Goal: Information Seeking & Learning: Check status

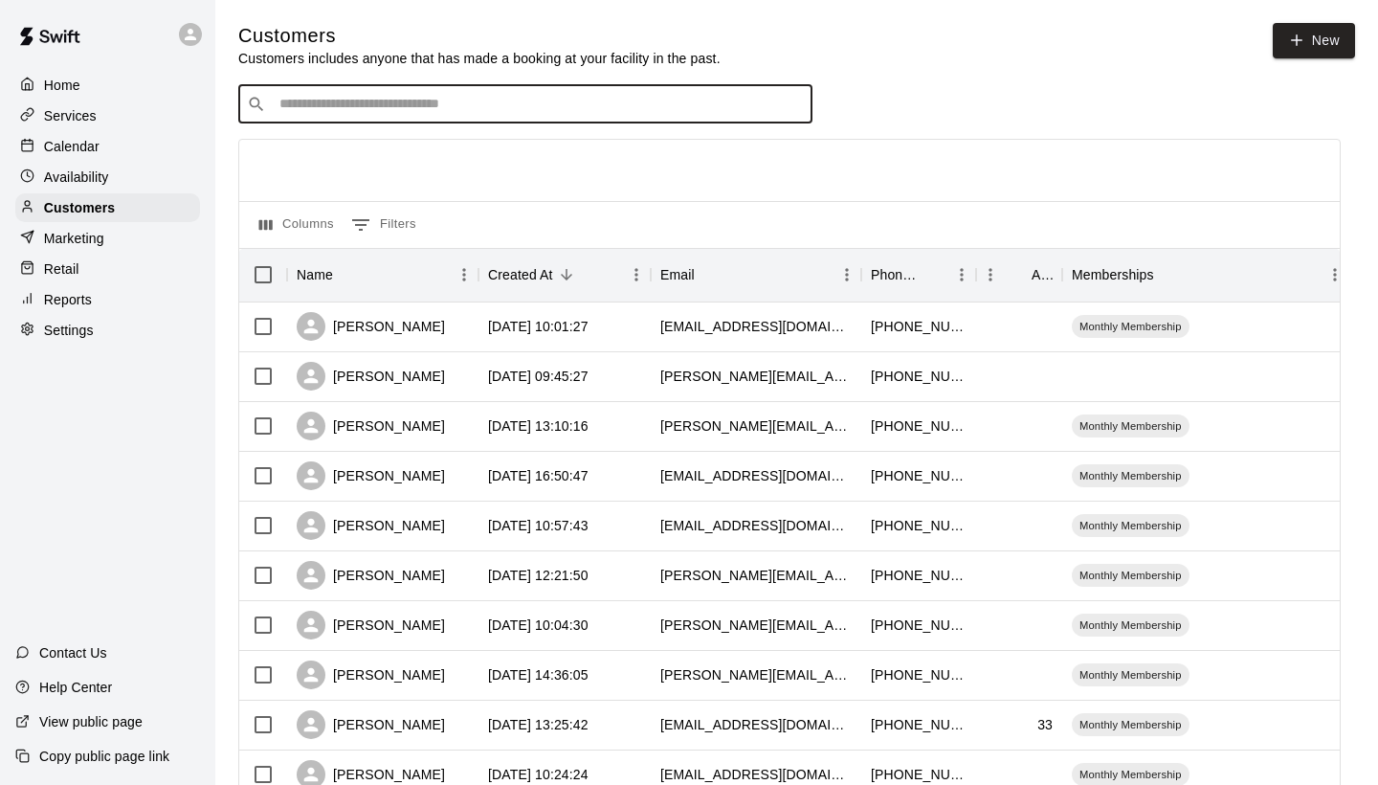
click at [335, 102] on input "Search customers by name or email" at bounding box center [539, 104] width 530 height 19
type input "*****"
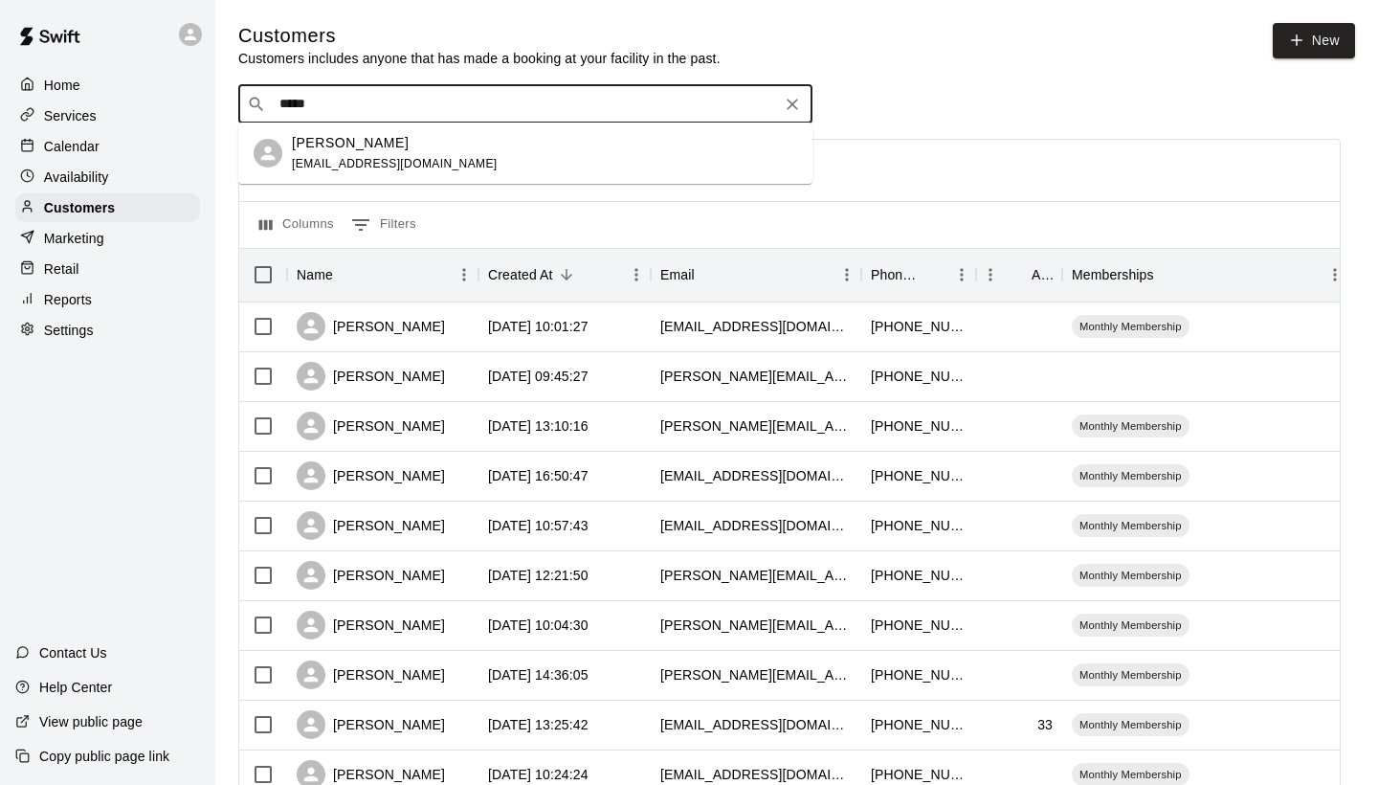
click at [334, 145] on p "[PERSON_NAME]" at bounding box center [350, 143] width 117 height 20
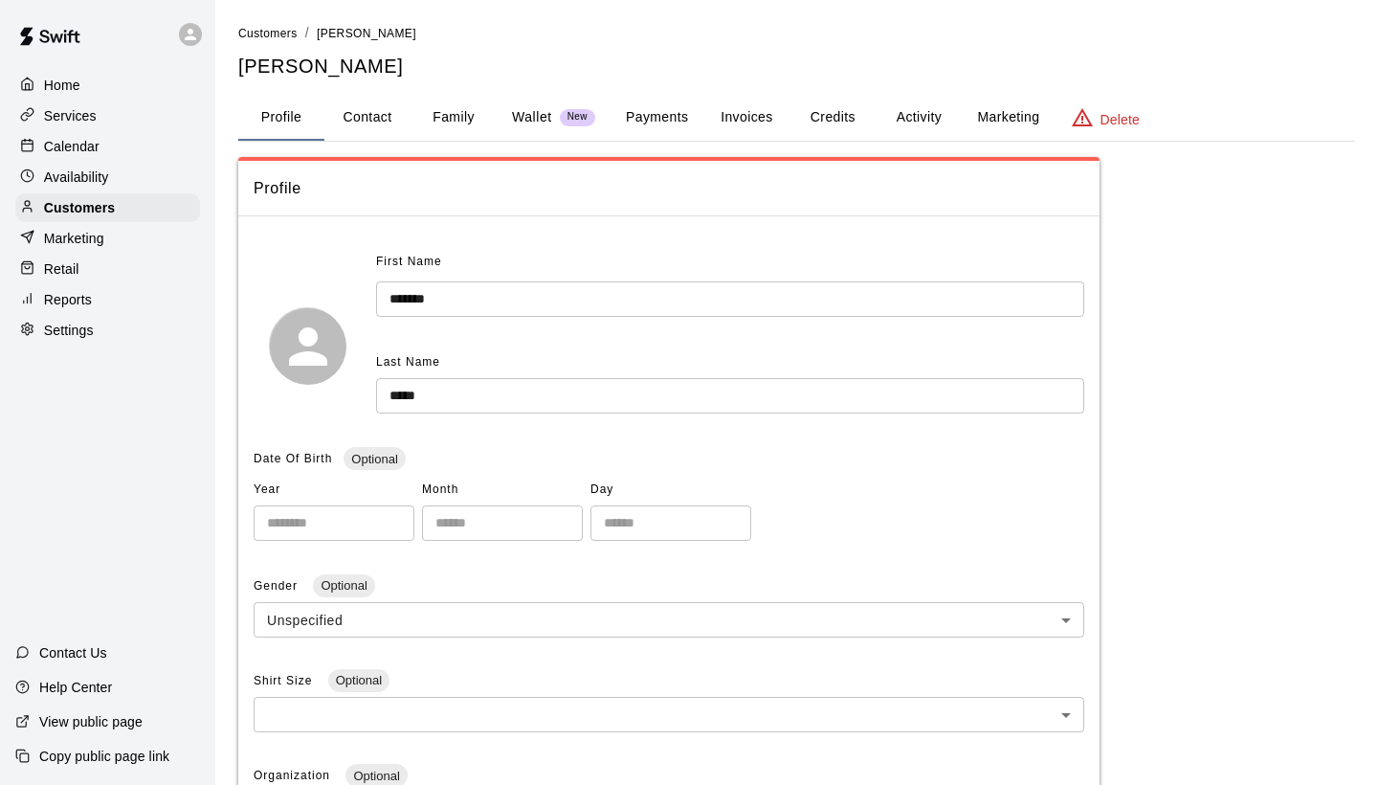
click at [929, 112] on button "Activity" at bounding box center [919, 118] width 86 height 46
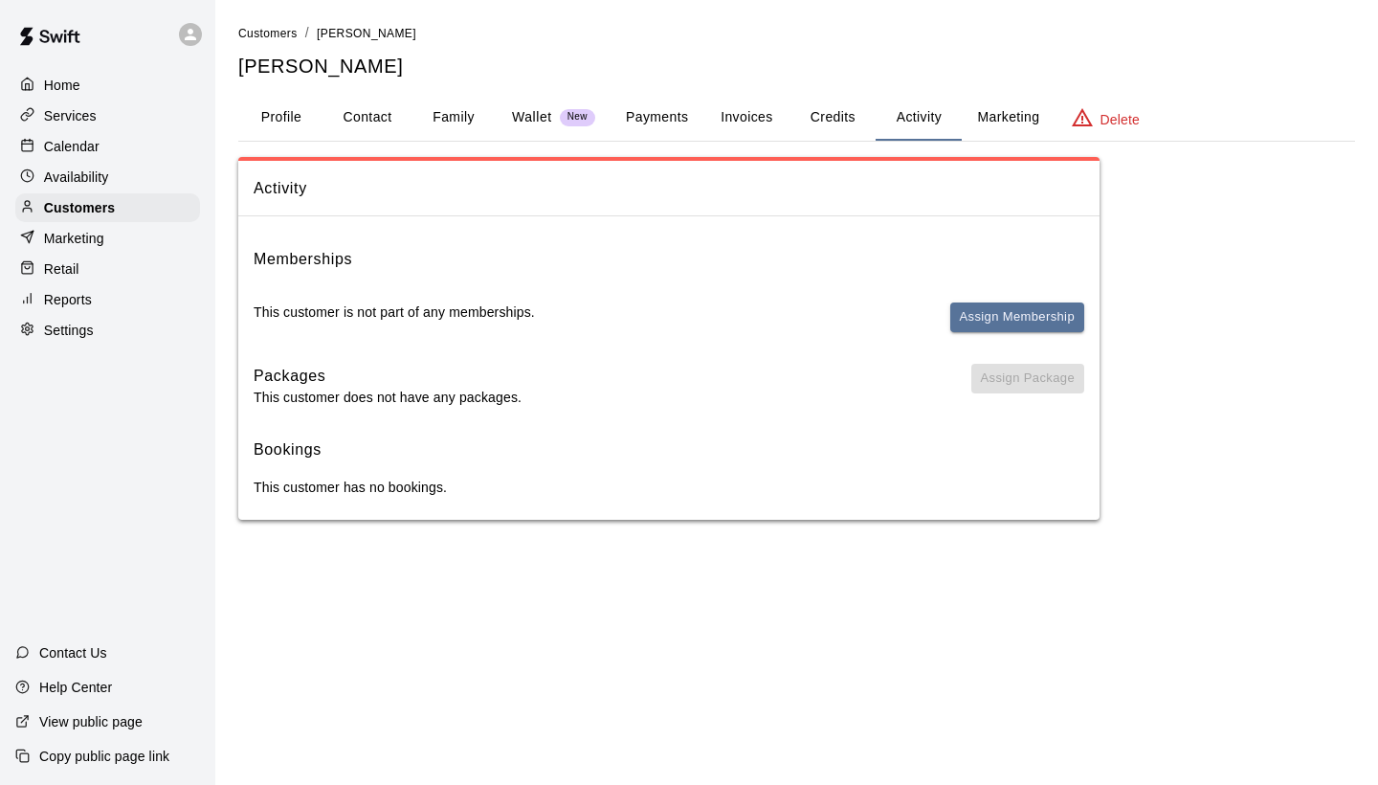
click at [658, 111] on button "Payments" at bounding box center [657, 118] width 93 height 46
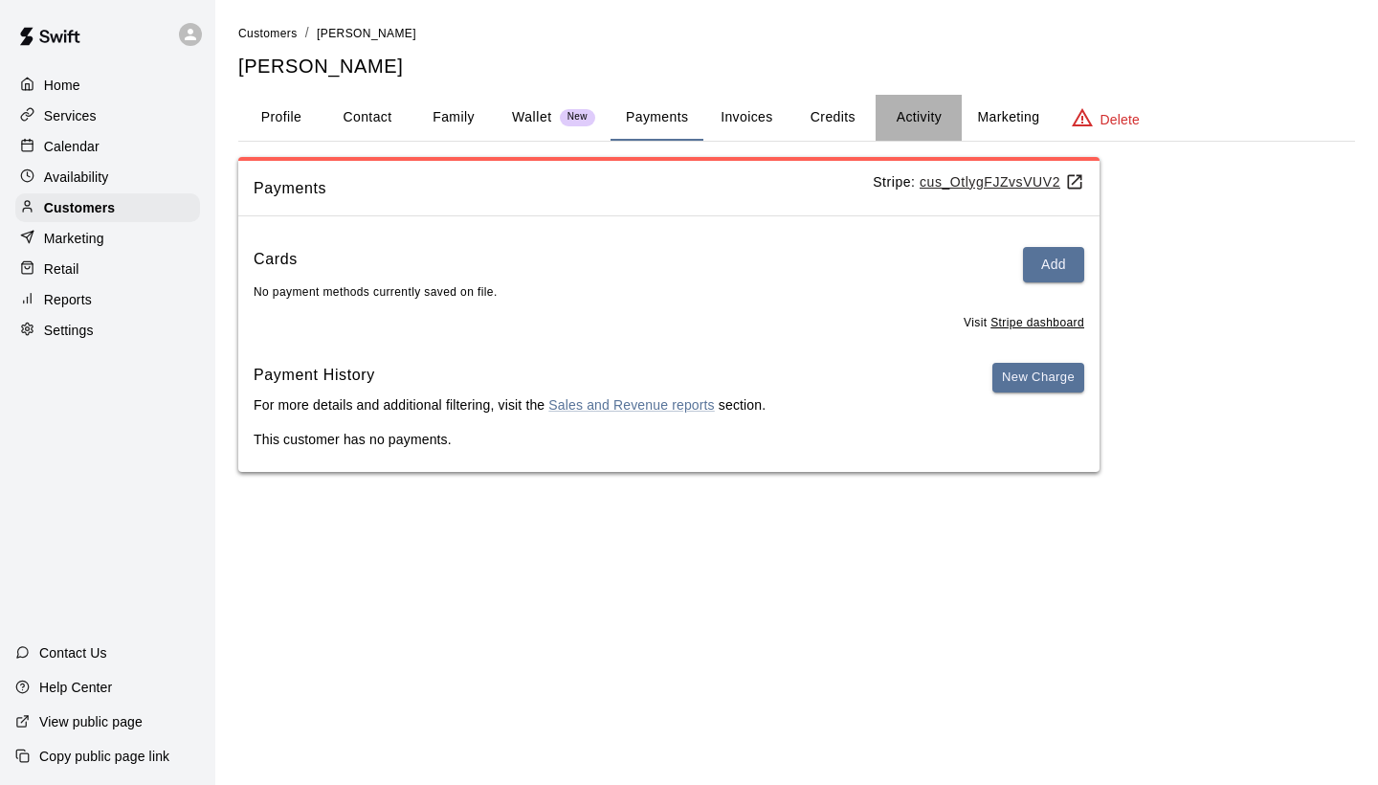
click at [894, 114] on button "Activity" at bounding box center [919, 118] width 86 height 46
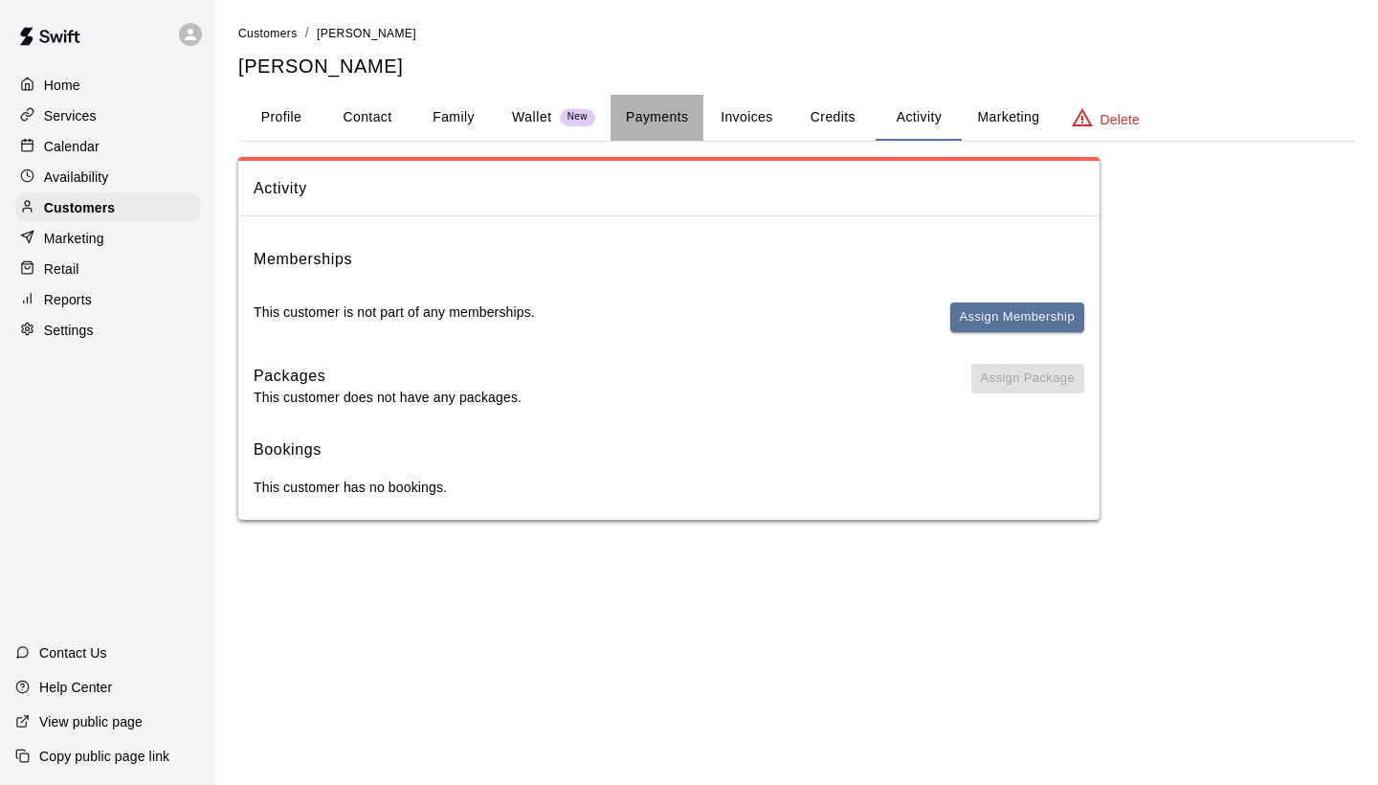
click at [678, 109] on button "Payments" at bounding box center [657, 118] width 93 height 46
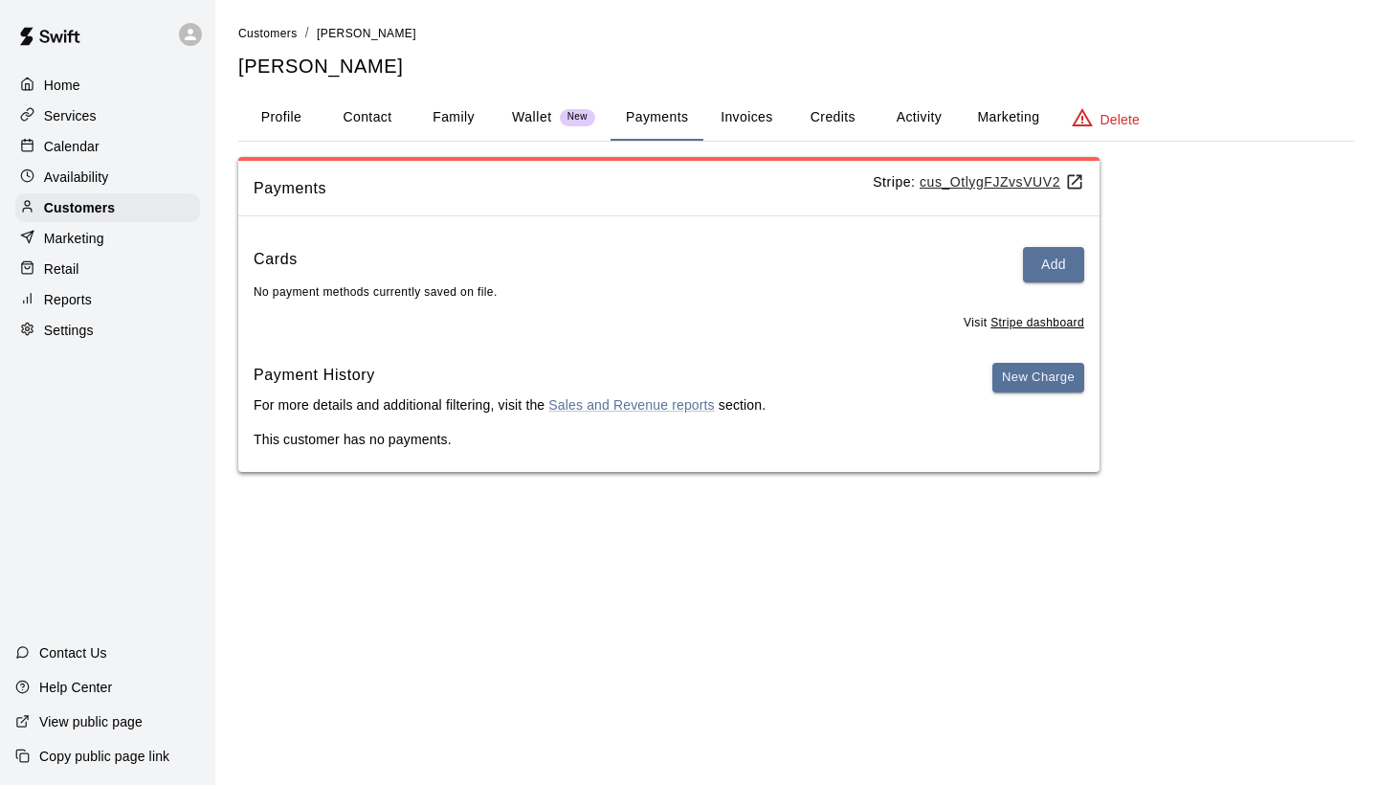
click at [925, 120] on button "Activity" at bounding box center [919, 118] width 86 height 46
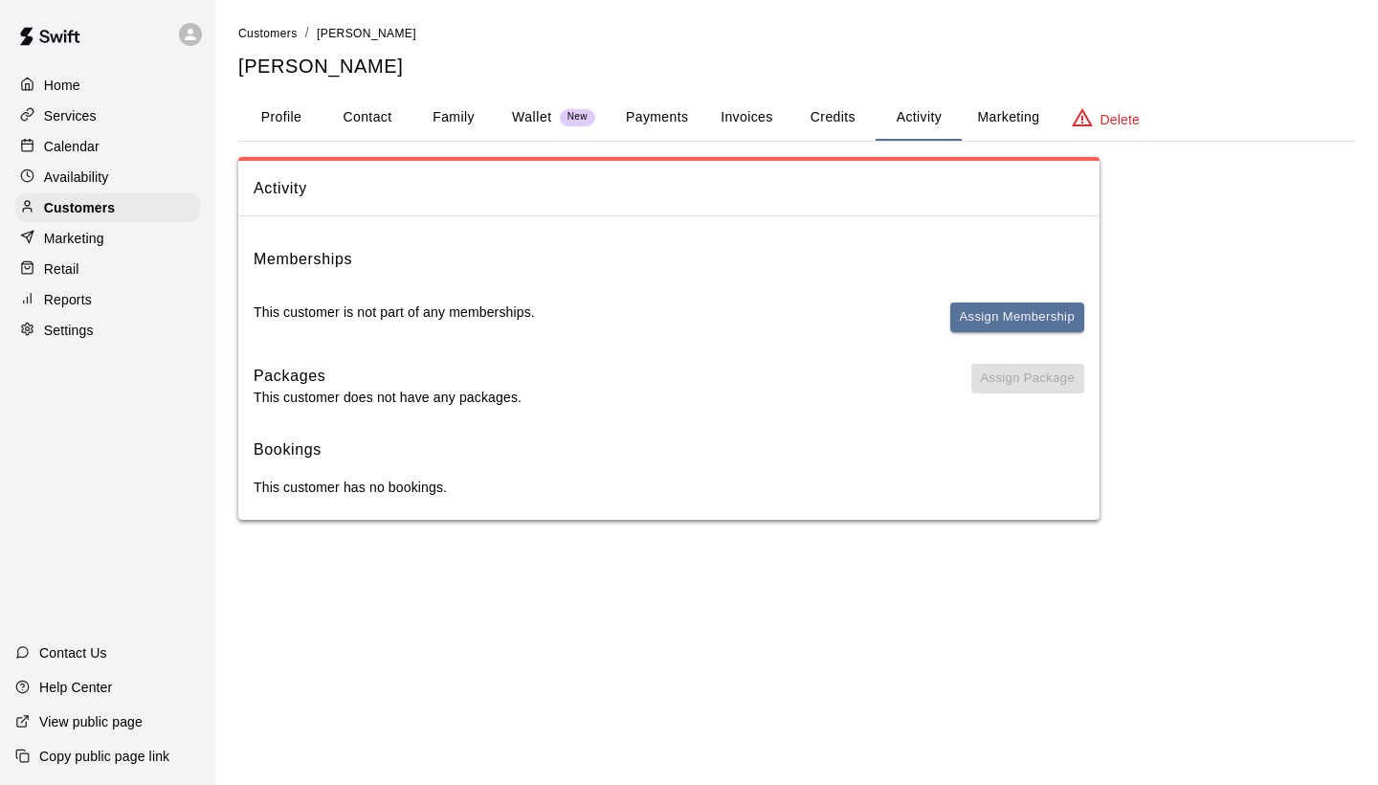
click at [299, 110] on button "Profile" at bounding box center [281, 118] width 86 height 46
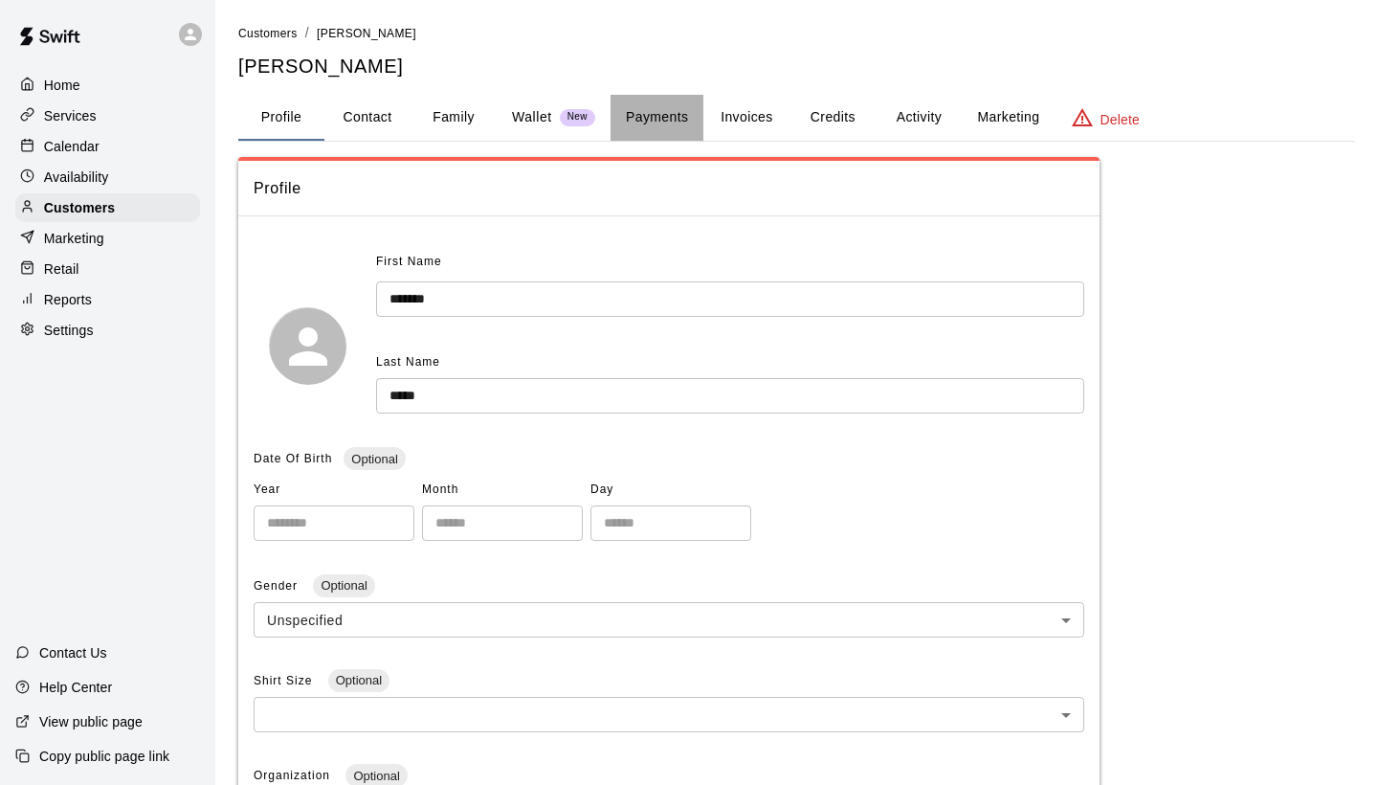
click at [642, 113] on button "Payments" at bounding box center [657, 118] width 93 height 46
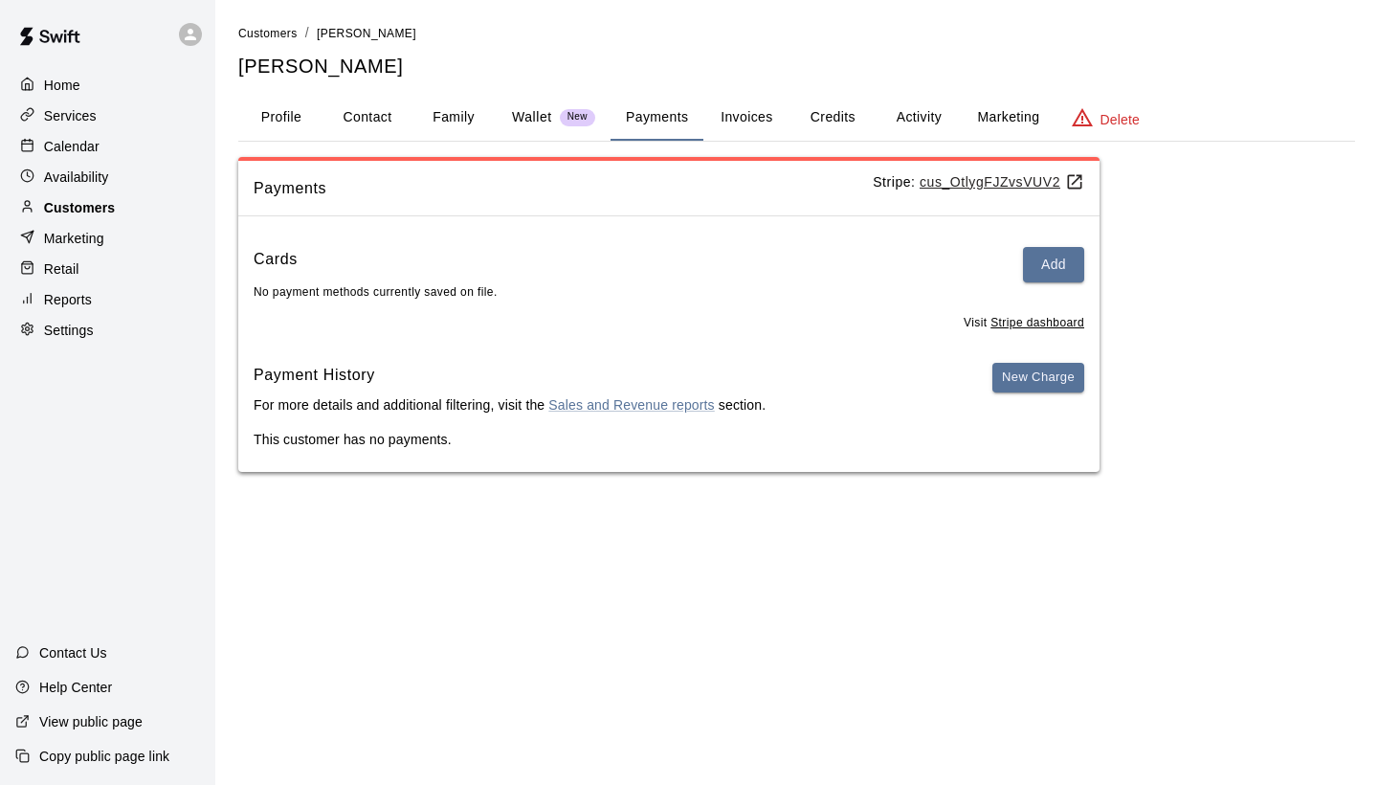
click at [77, 201] on p "Customers" at bounding box center [79, 207] width 71 height 19
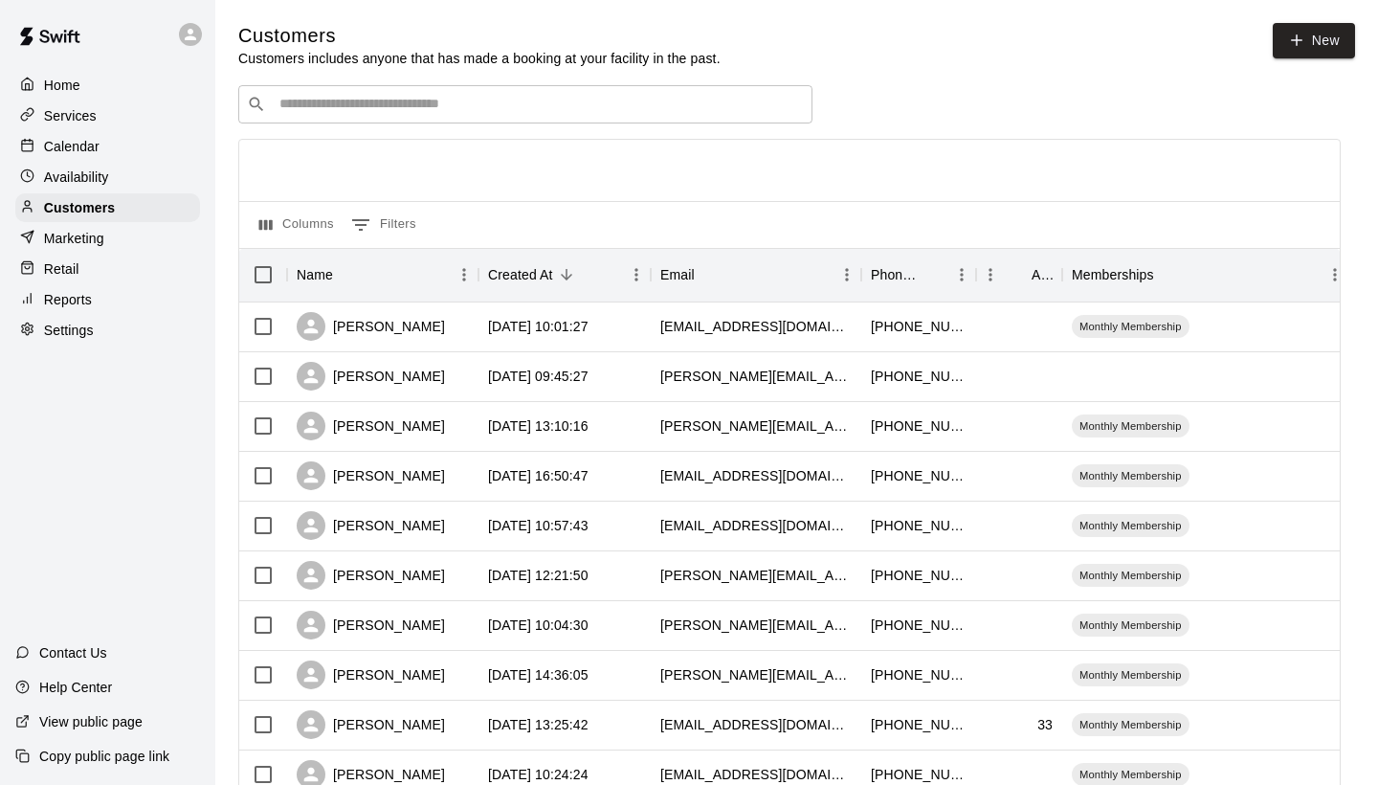
click at [421, 106] on input "Search customers by name or email" at bounding box center [539, 104] width 530 height 19
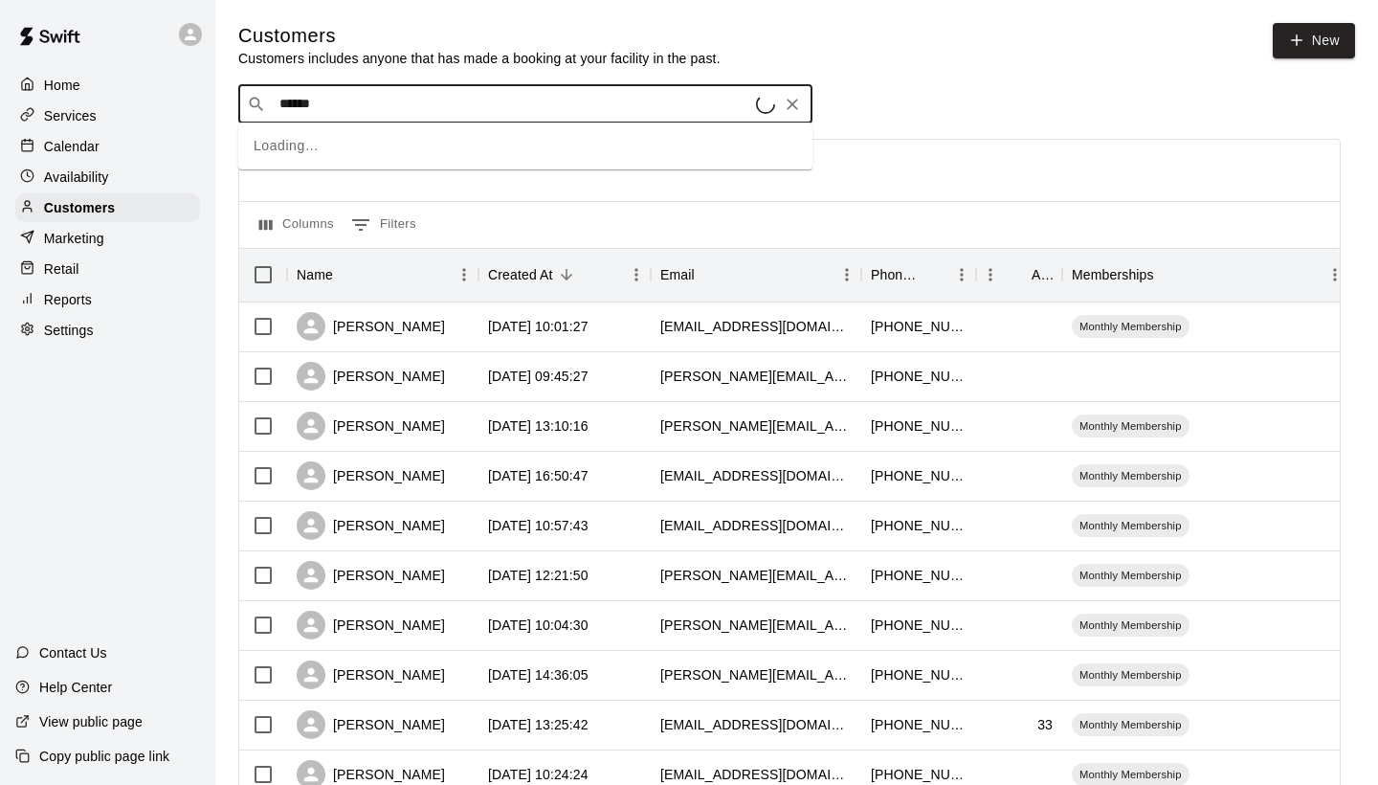
type input "*******"
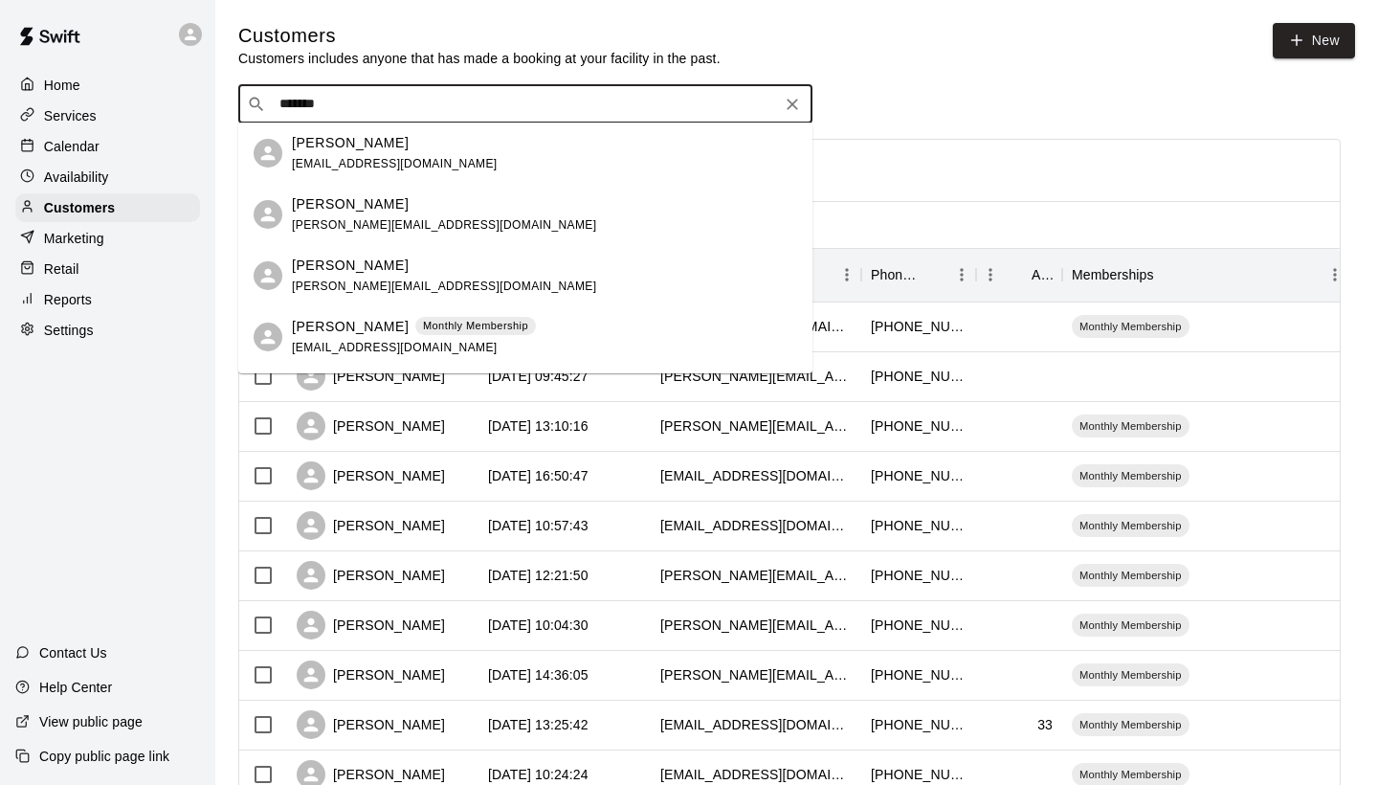
click at [390, 144] on p "[PERSON_NAME]" at bounding box center [350, 143] width 117 height 20
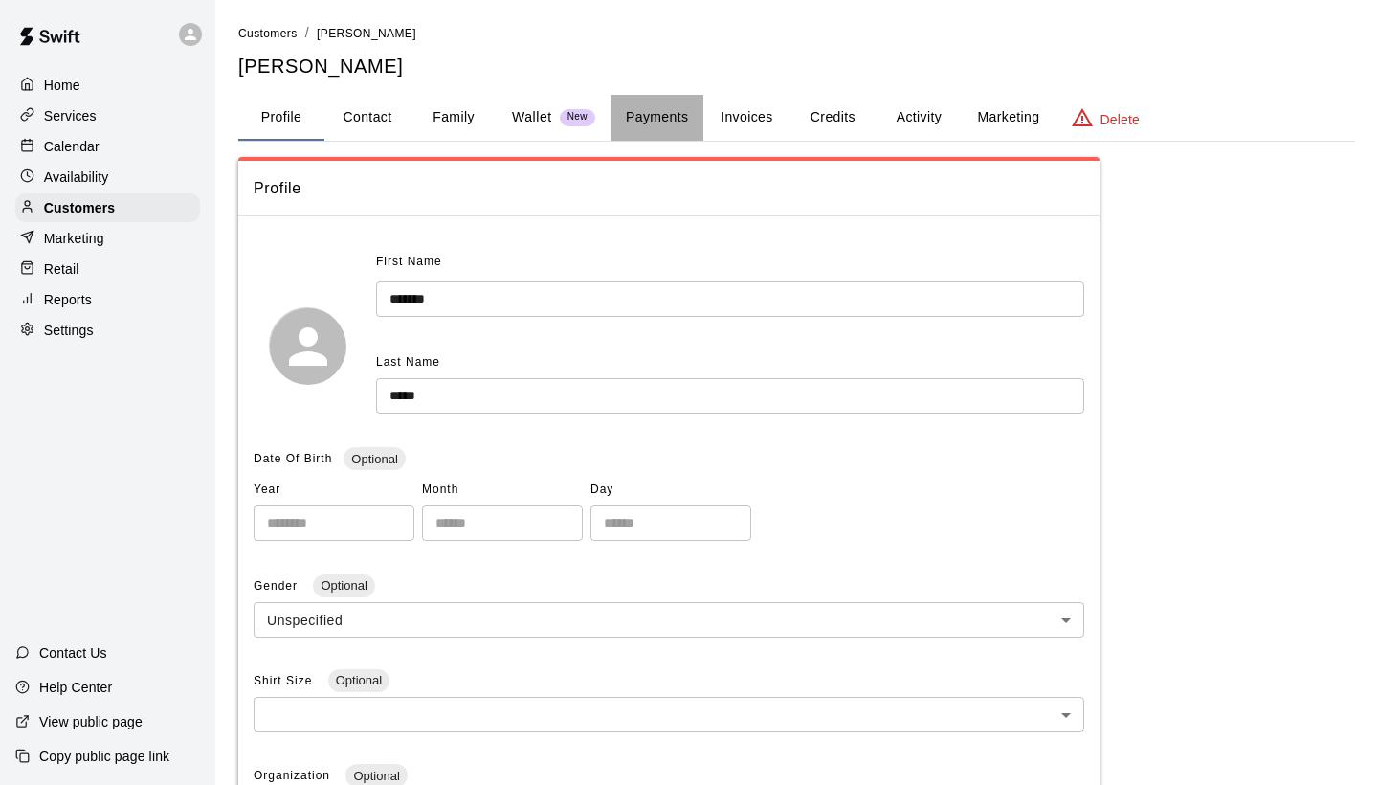
click at [655, 114] on button "Payments" at bounding box center [657, 118] width 93 height 46
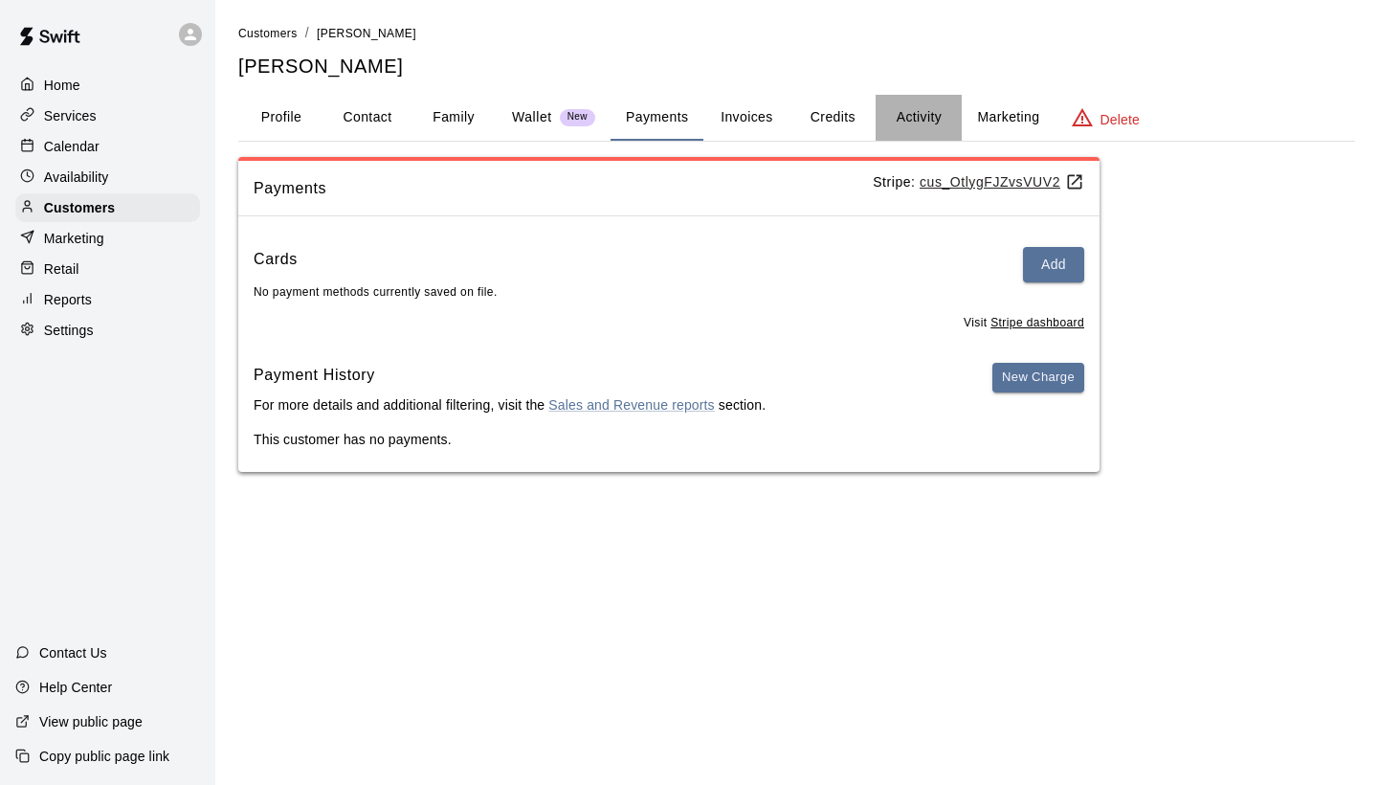
click at [945, 117] on button "Activity" at bounding box center [919, 118] width 86 height 46
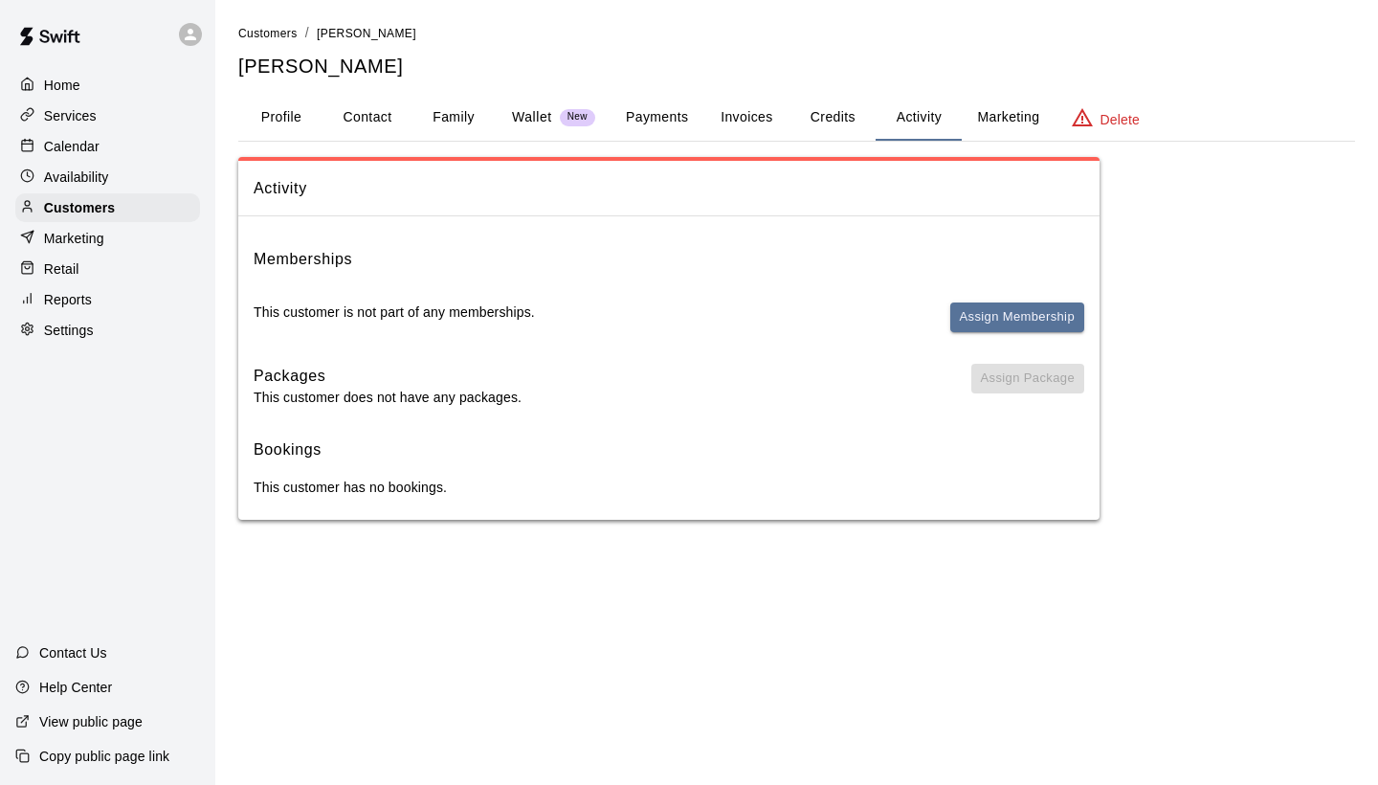
click at [749, 108] on button "Invoices" at bounding box center [747, 118] width 86 height 46
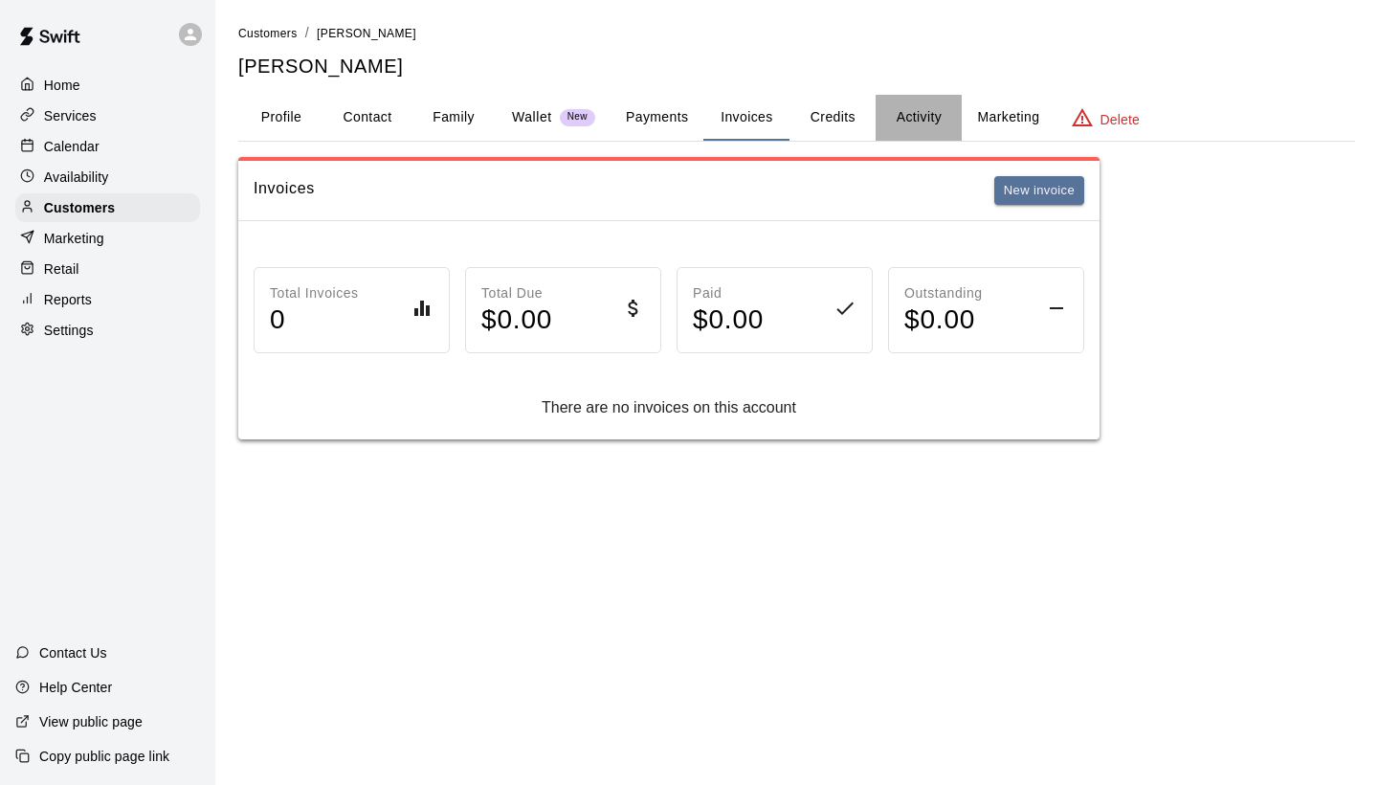
click at [887, 125] on button "Activity" at bounding box center [919, 118] width 86 height 46
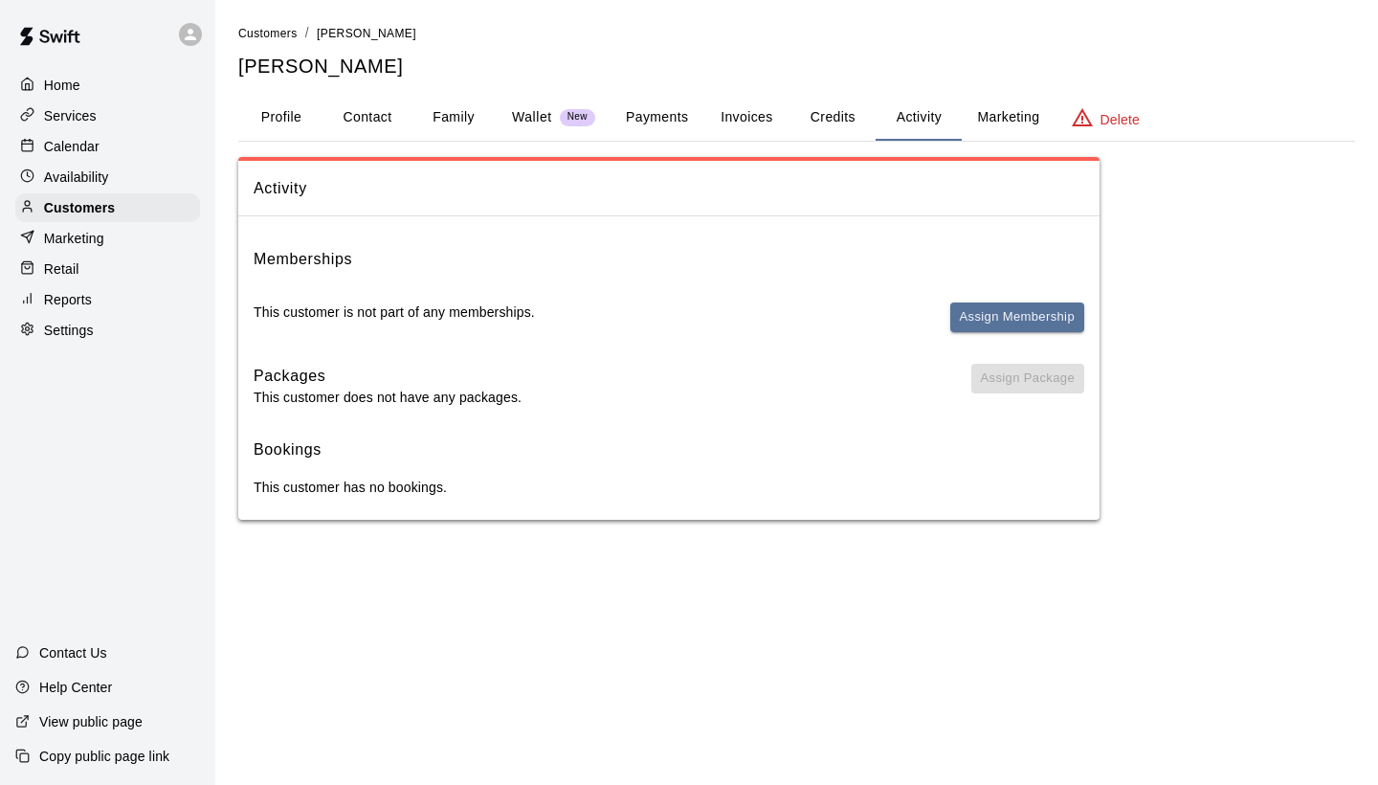
click at [860, 122] on button "Credits" at bounding box center [833, 118] width 86 height 46
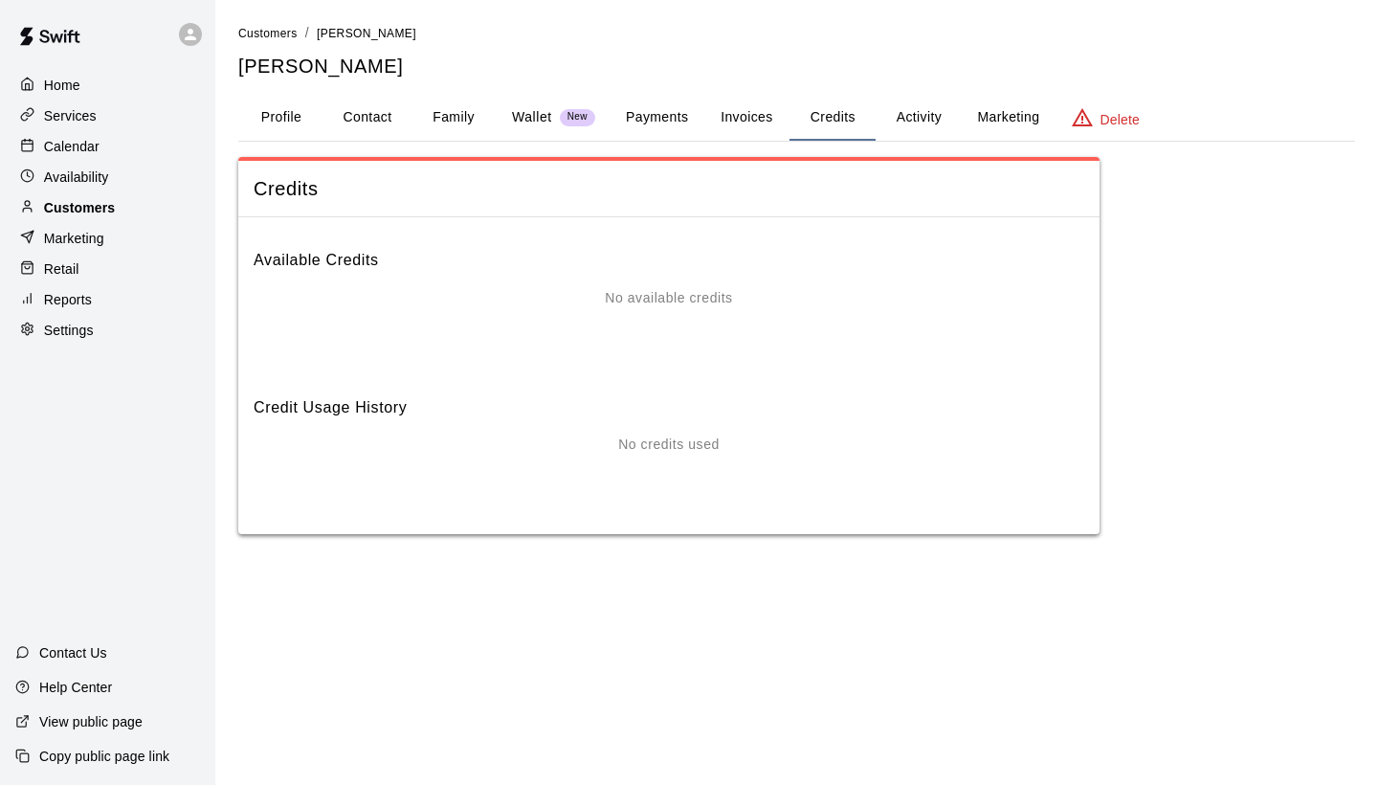
click at [86, 210] on p "Customers" at bounding box center [79, 207] width 71 height 19
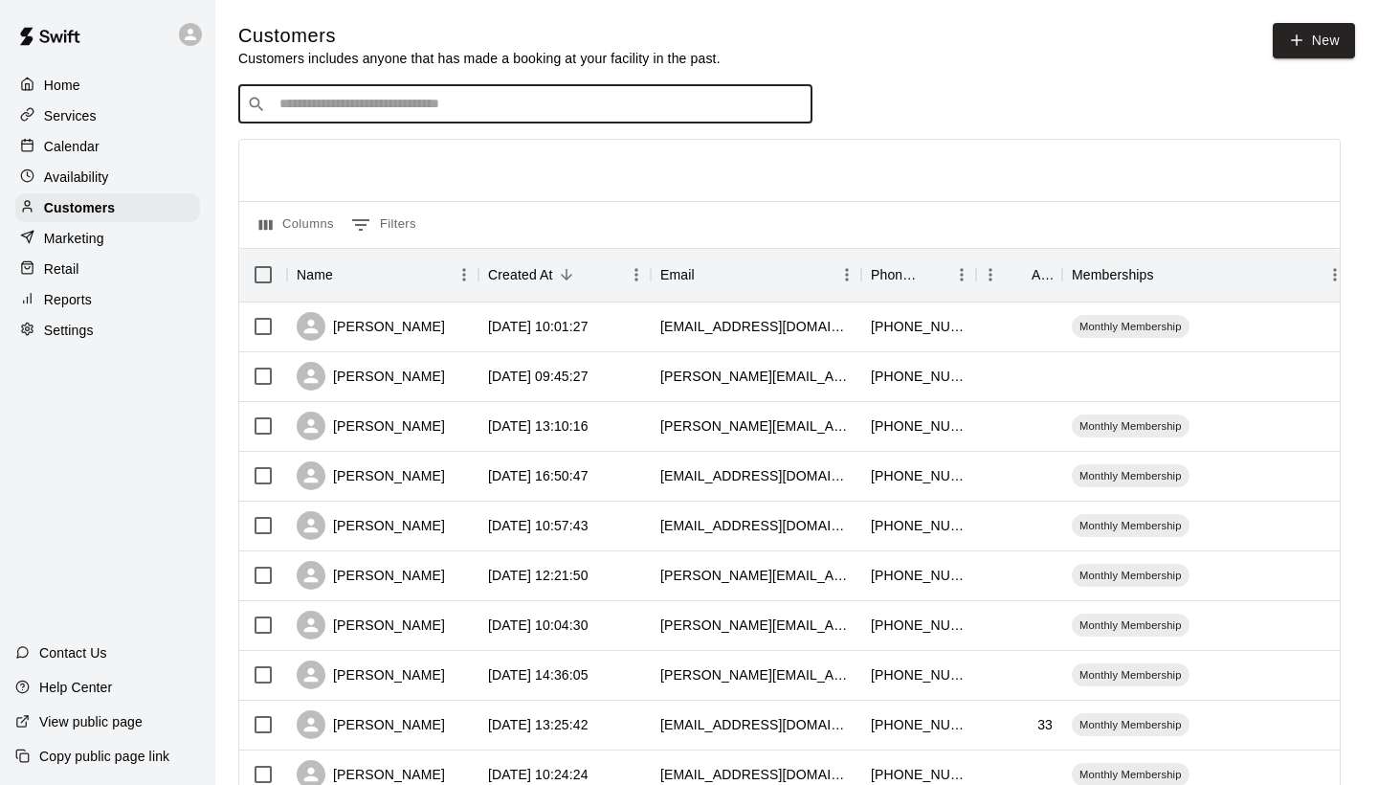
click at [290, 97] on input "Search customers by name or email" at bounding box center [539, 104] width 530 height 19
type input "***"
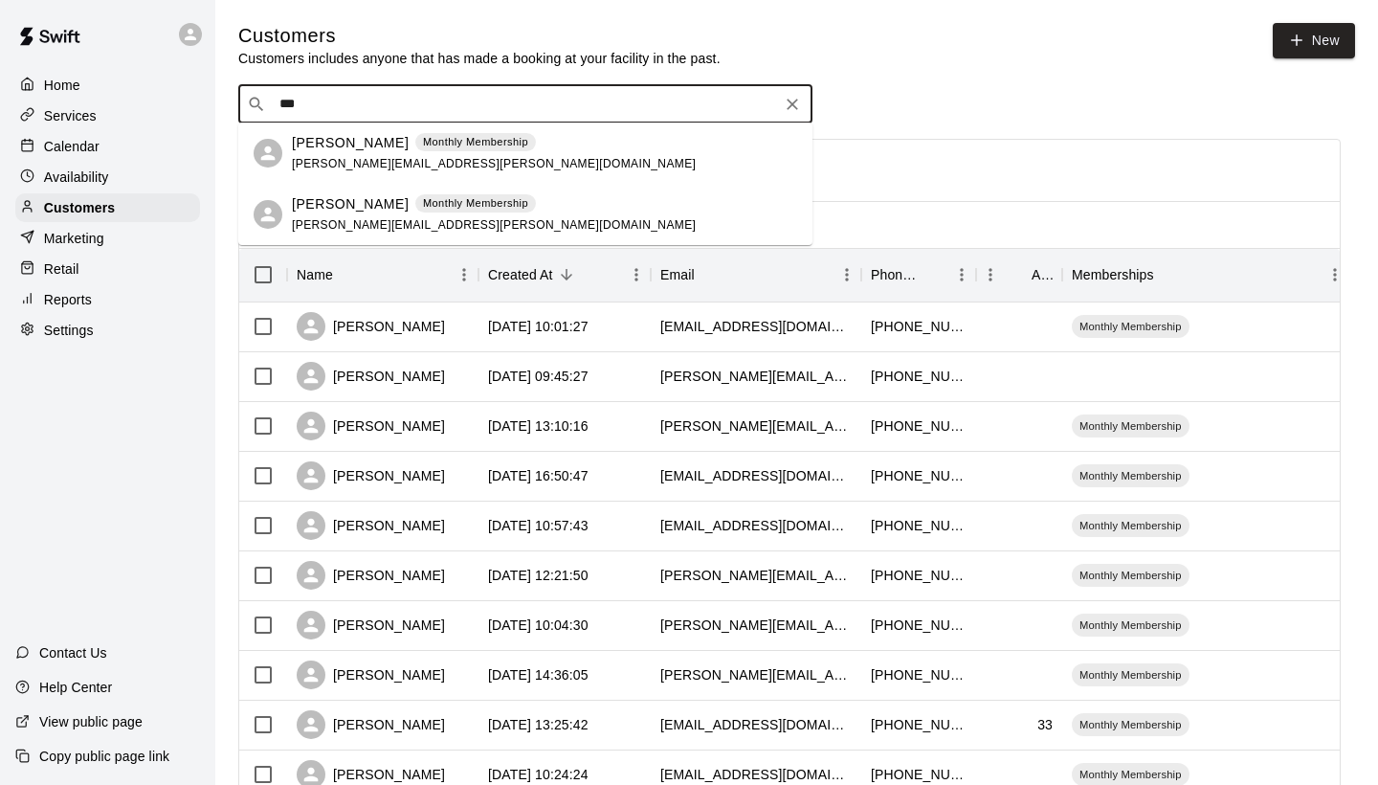
click at [798, 106] on icon "Clear" at bounding box center [792, 104] width 19 height 19
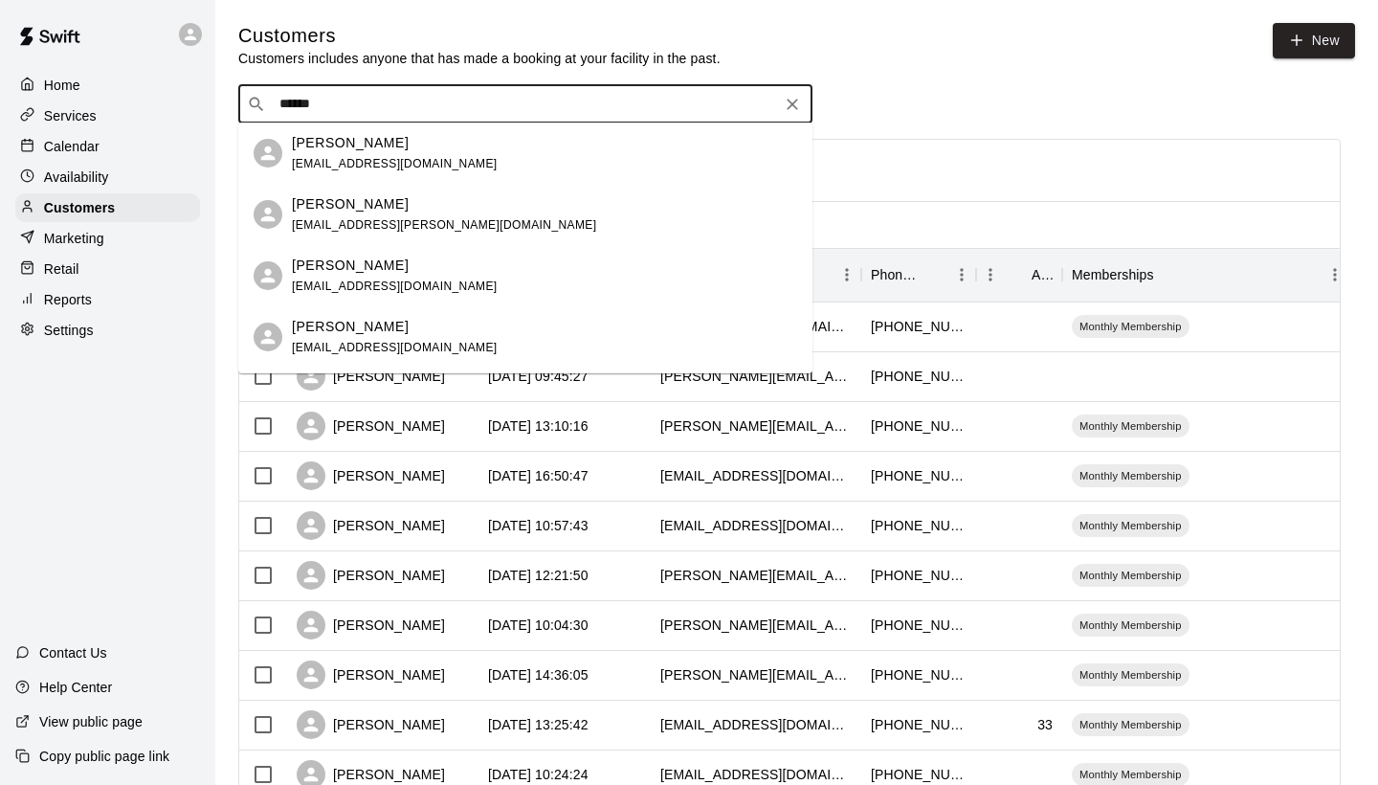
type input "*******"
click at [404, 151] on div "[PERSON_NAME]" at bounding box center [395, 143] width 206 height 20
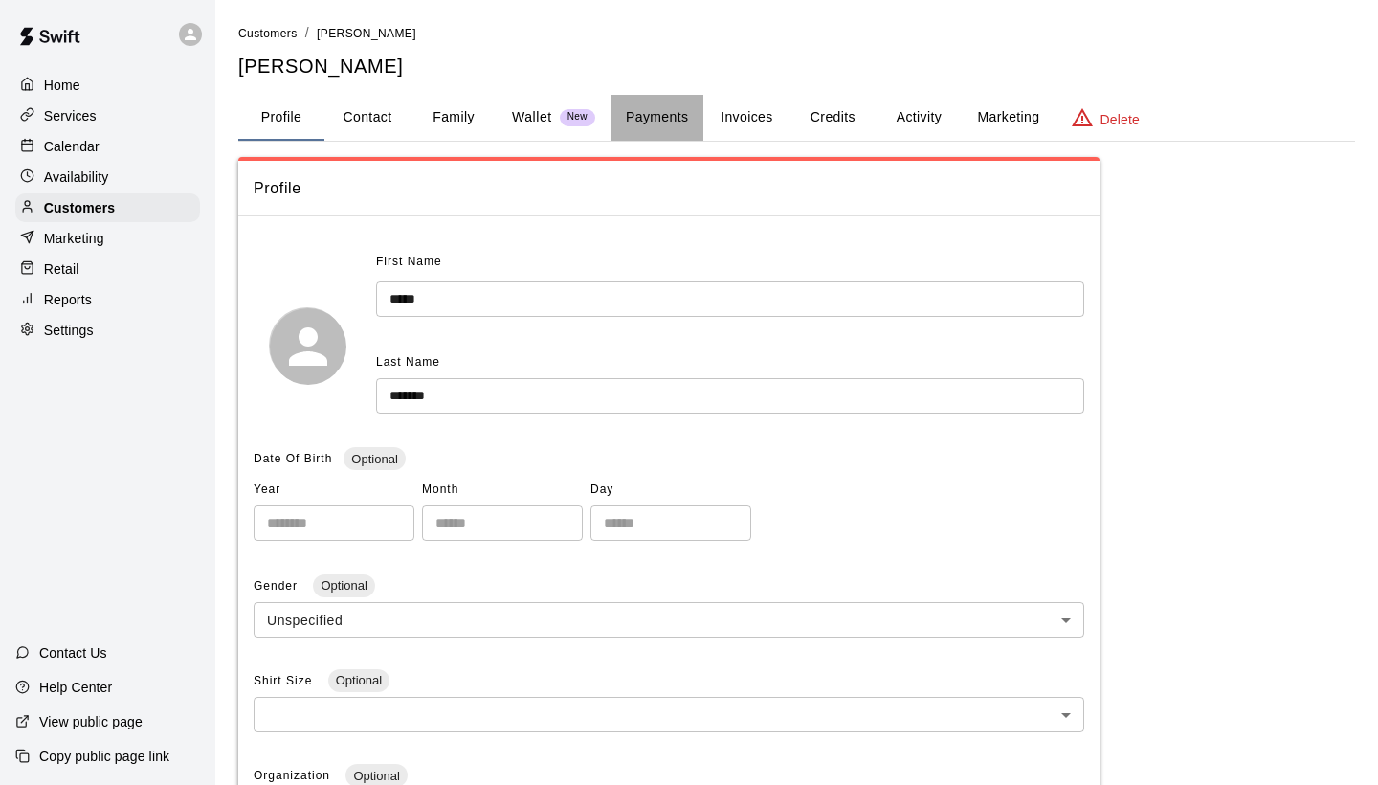
click at [679, 114] on button "Payments" at bounding box center [657, 118] width 93 height 46
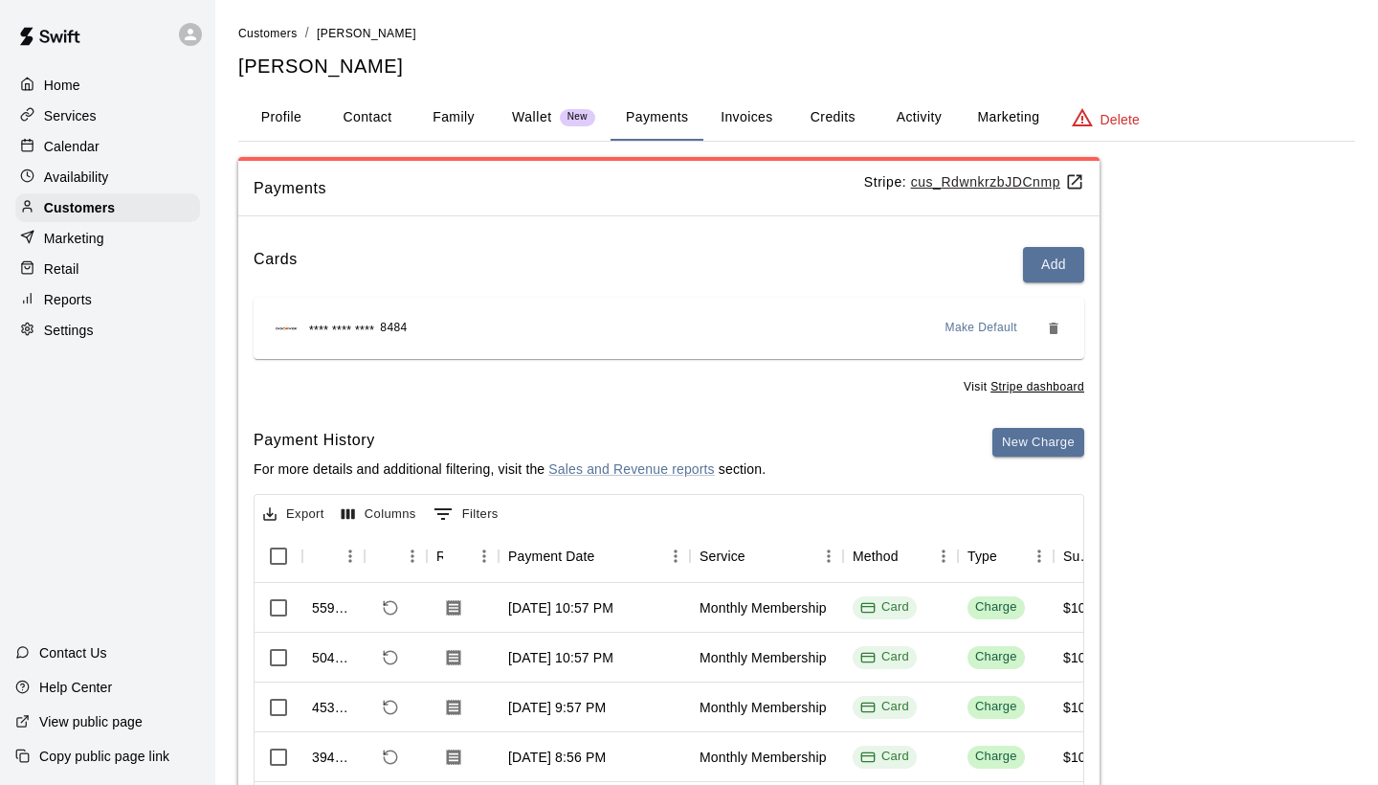
click at [926, 109] on button "Activity" at bounding box center [919, 118] width 86 height 46
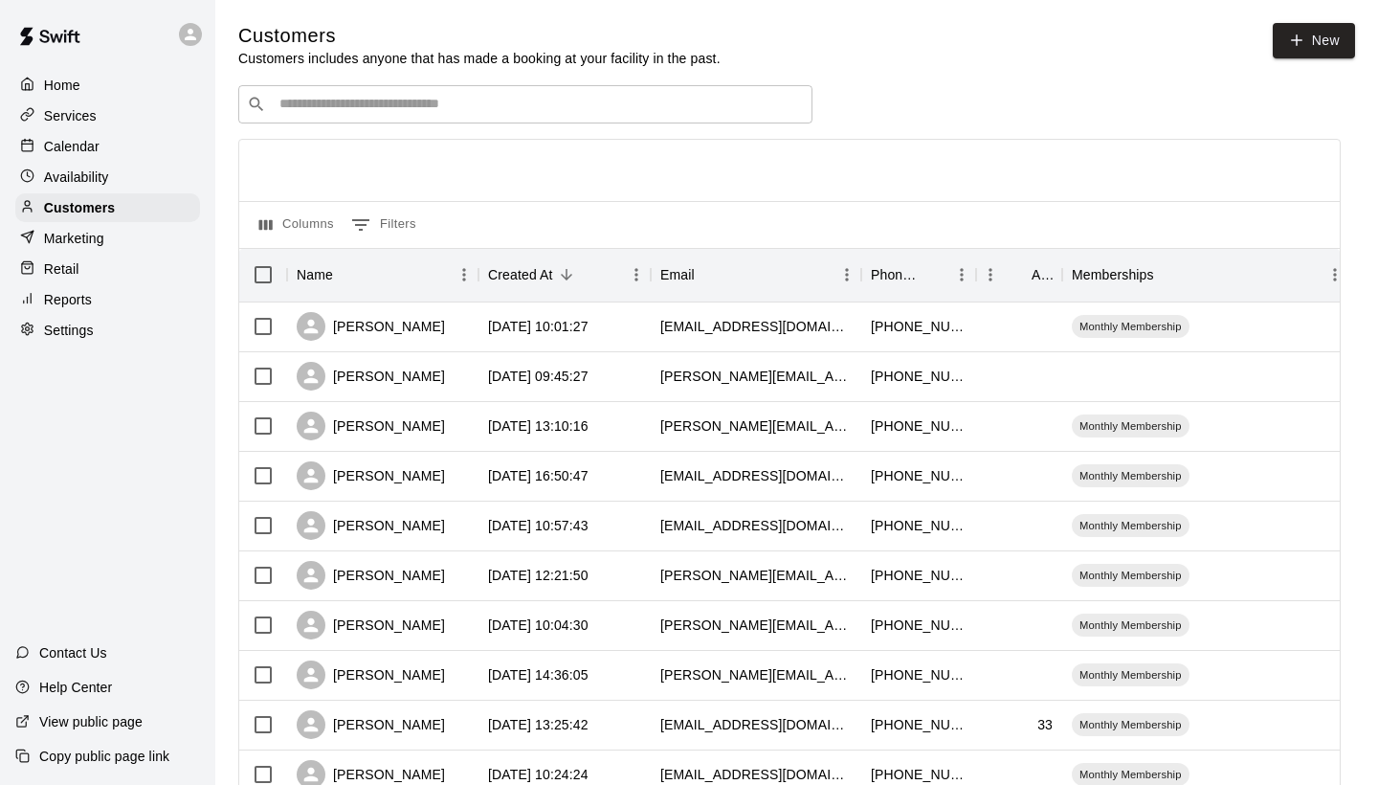
click at [391, 109] on input "Search customers by name or email" at bounding box center [539, 104] width 530 height 19
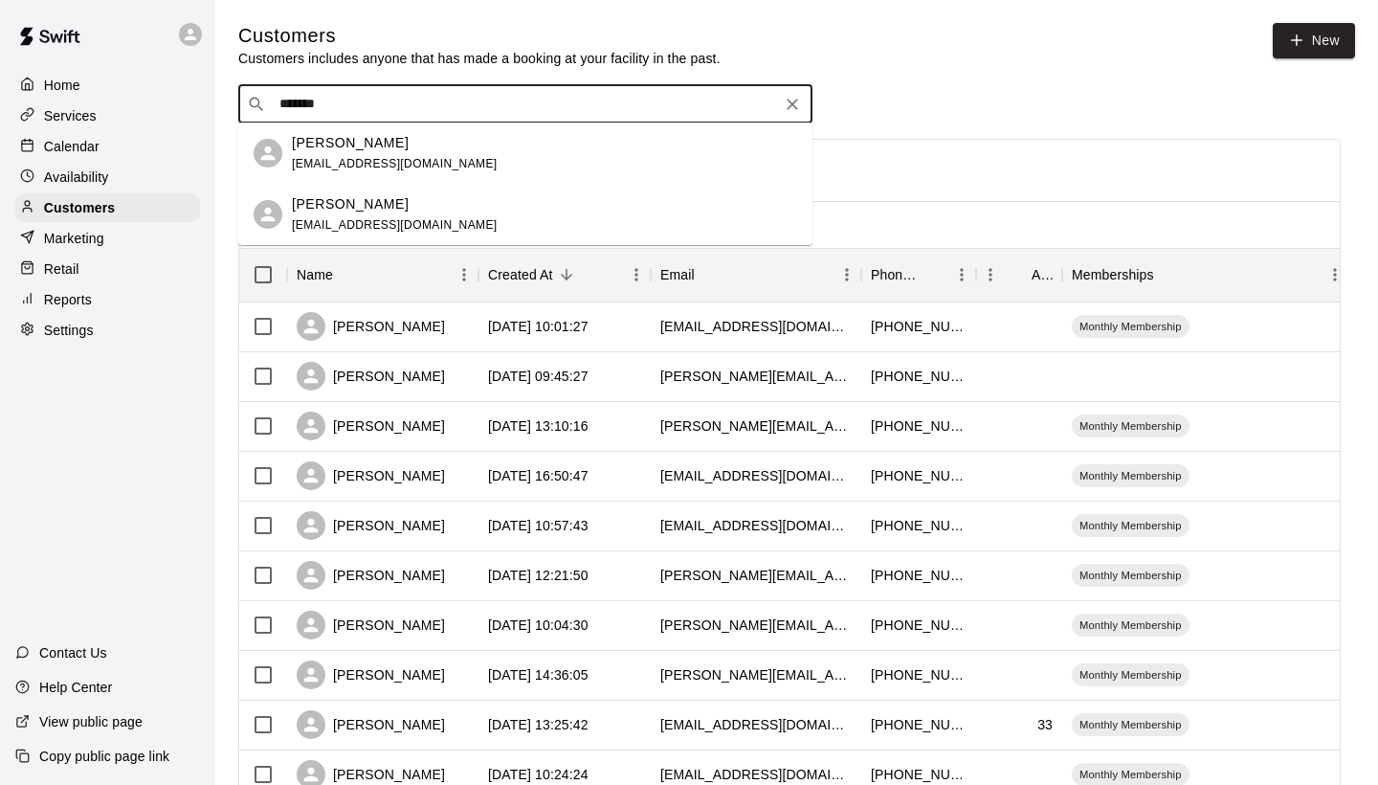
type input "********"
click at [380, 147] on p "[PERSON_NAME]" at bounding box center [350, 143] width 117 height 20
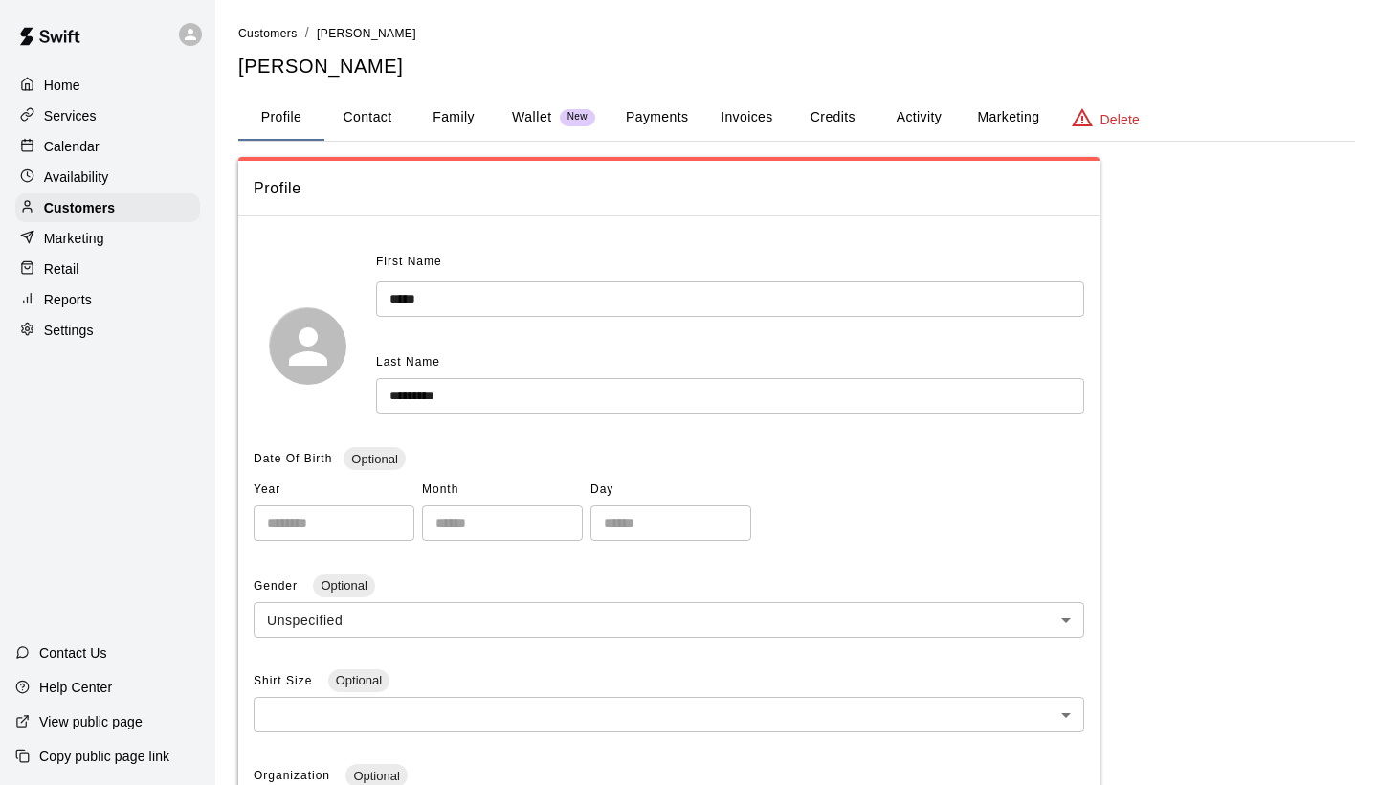
click at [912, 116] on button "Activity" at bounding box center [919, 118] width 86 height 46
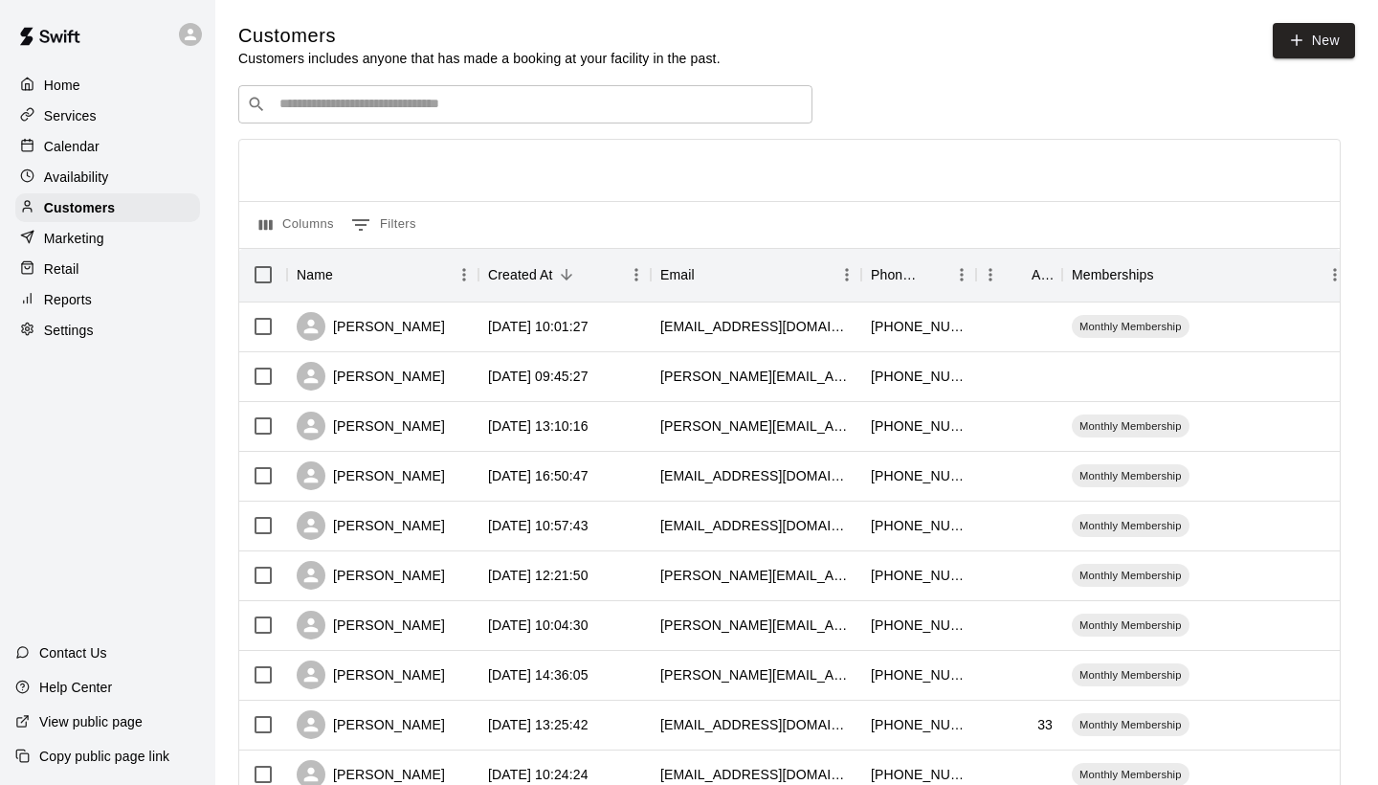
click at [392, 119] on div "​ ​" at bounding box center [525, 104] width 574 height 38
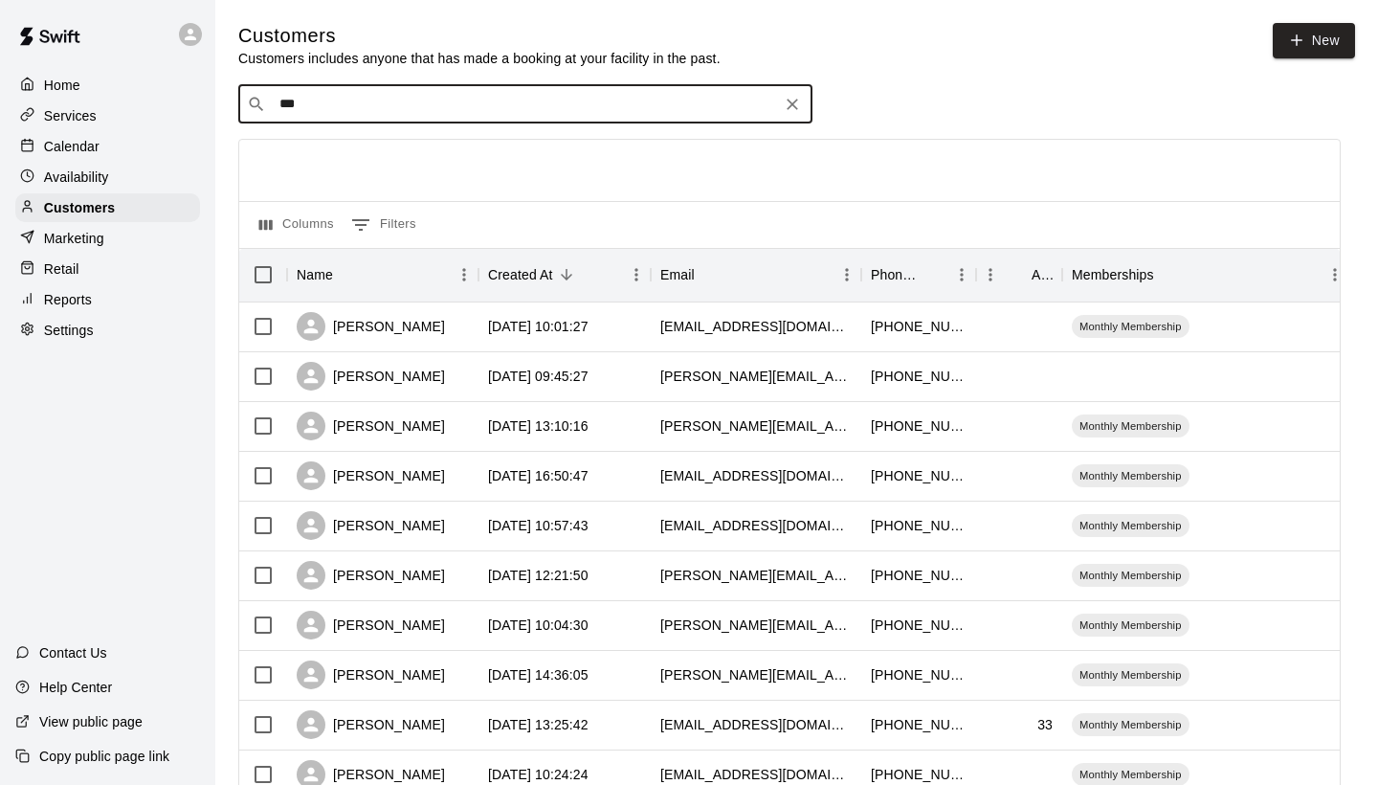
type input "****"
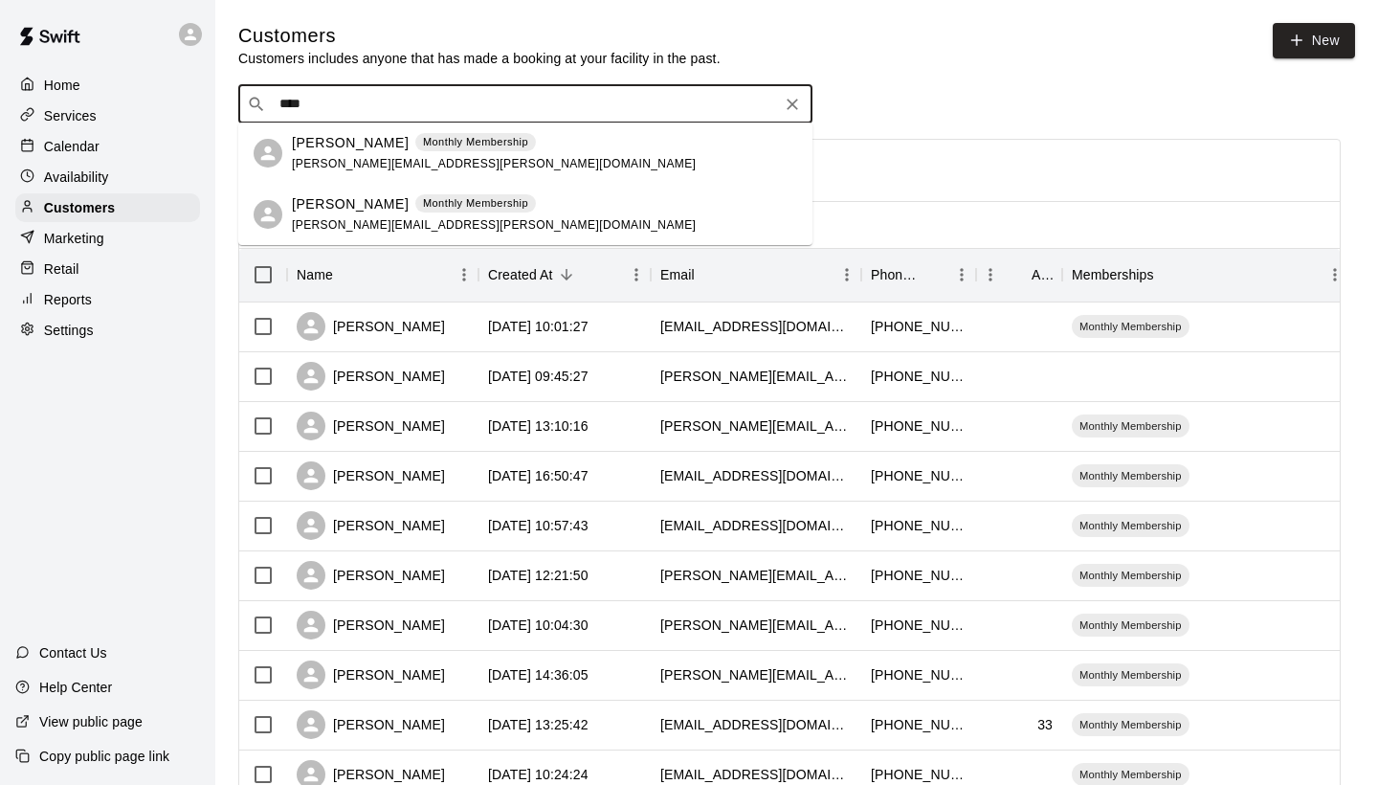
click at [806, 89] on div "​ **** ​" at bounding box center [525, 104] width 574 height 38
click at [792, 95] on icon "Clear" at bounding box center [792, 104] width 19 height 19
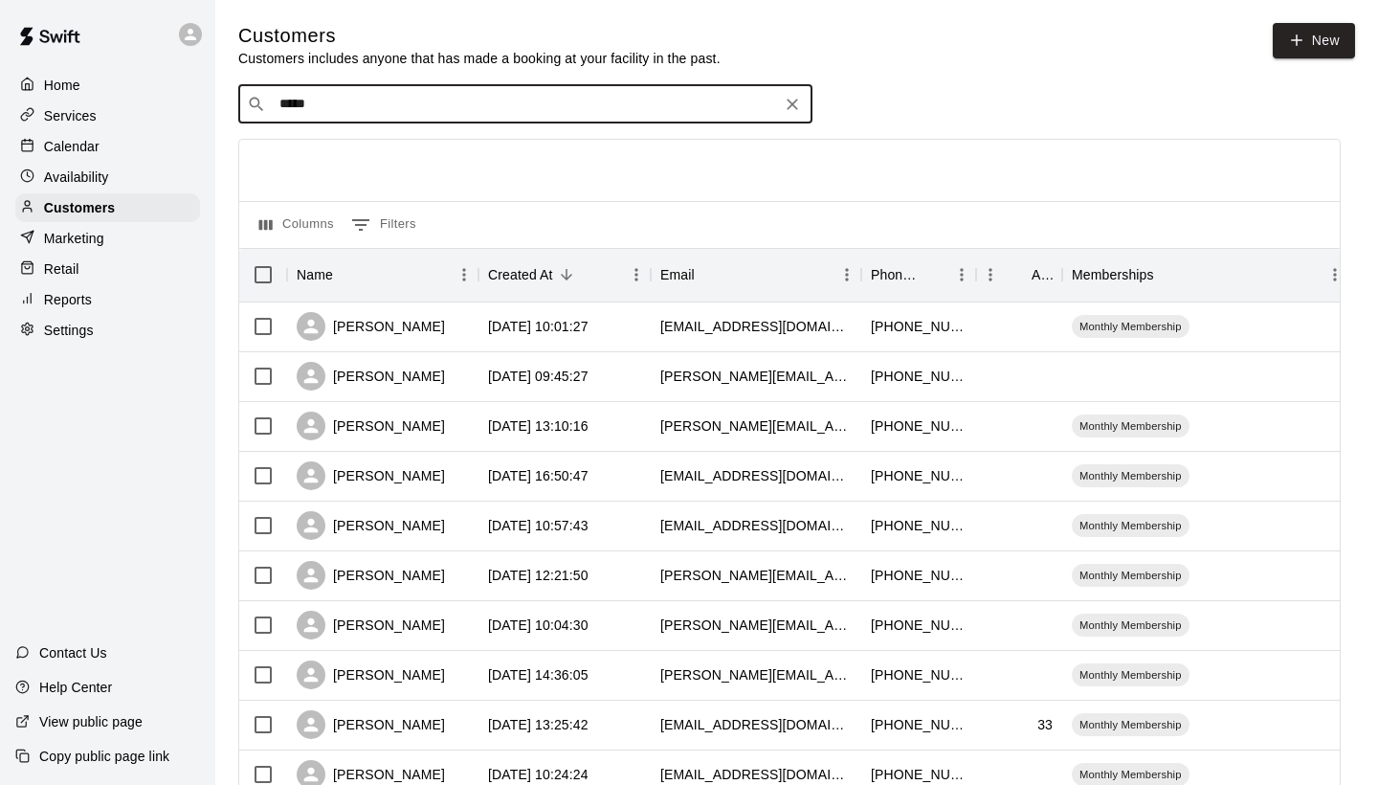
type input "*****"
click at [383, 151] on p "[PERSON_NAME]" at bounding box center [350, 143] width 117 height 20
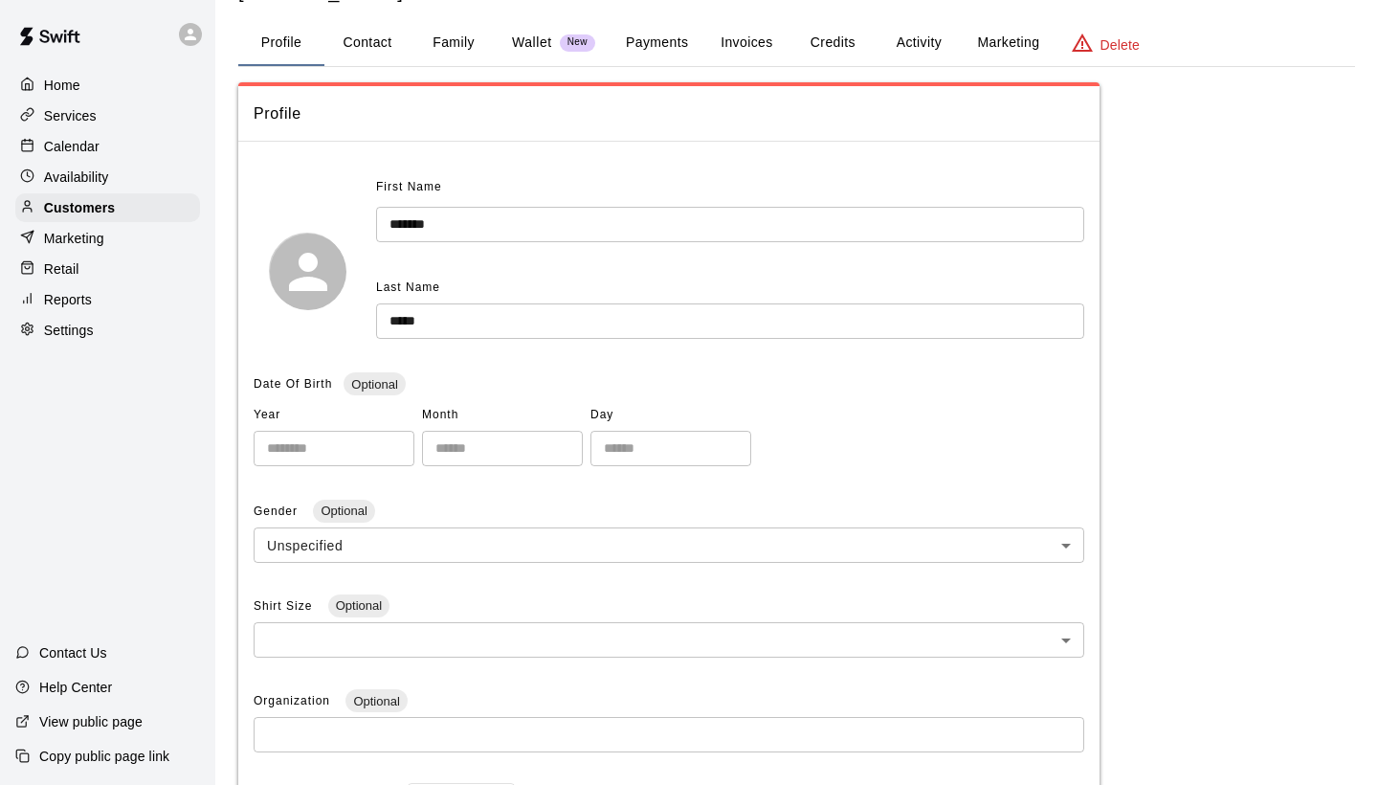
scroll to position [72, 0]
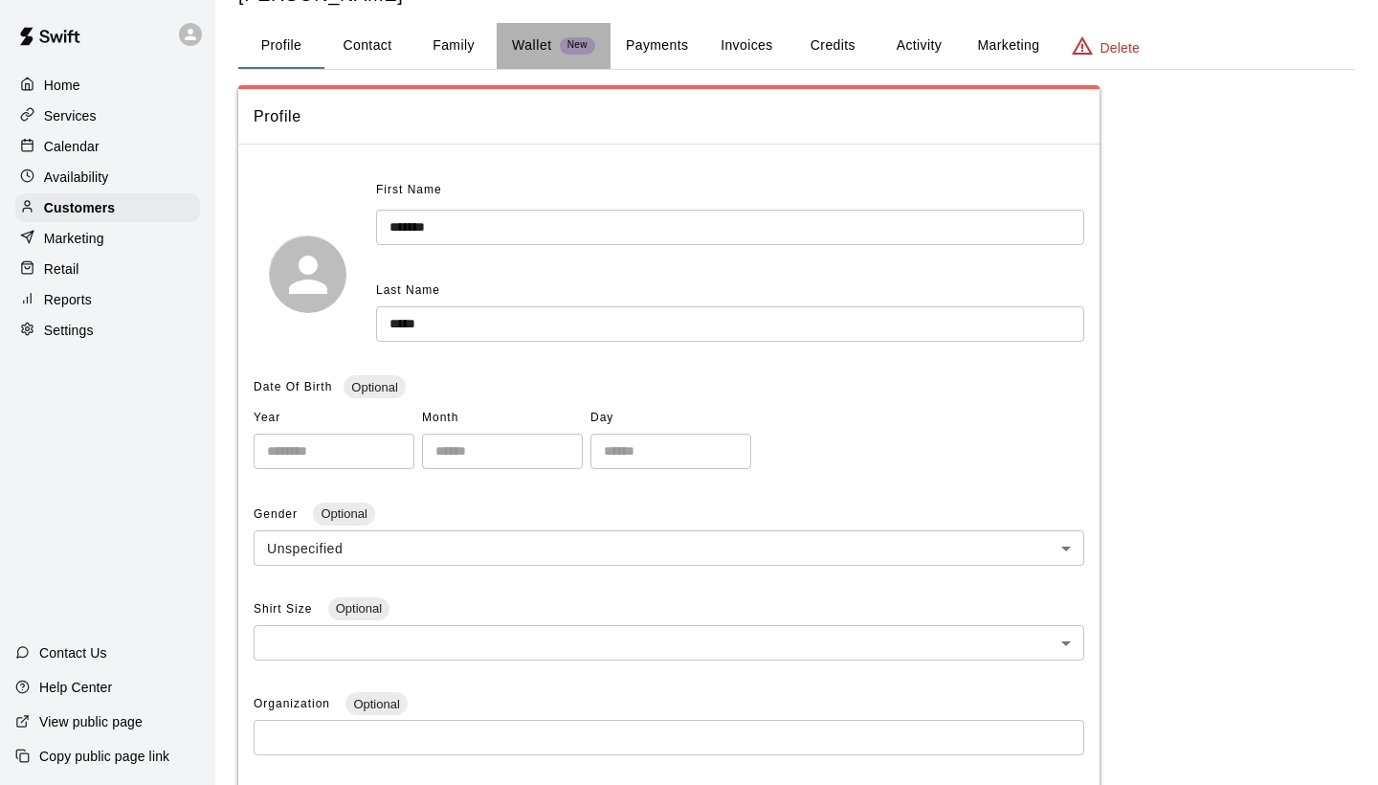
click at [548, 39] on p "Wallet" at bounding box center [532, 45] width 40 height 20
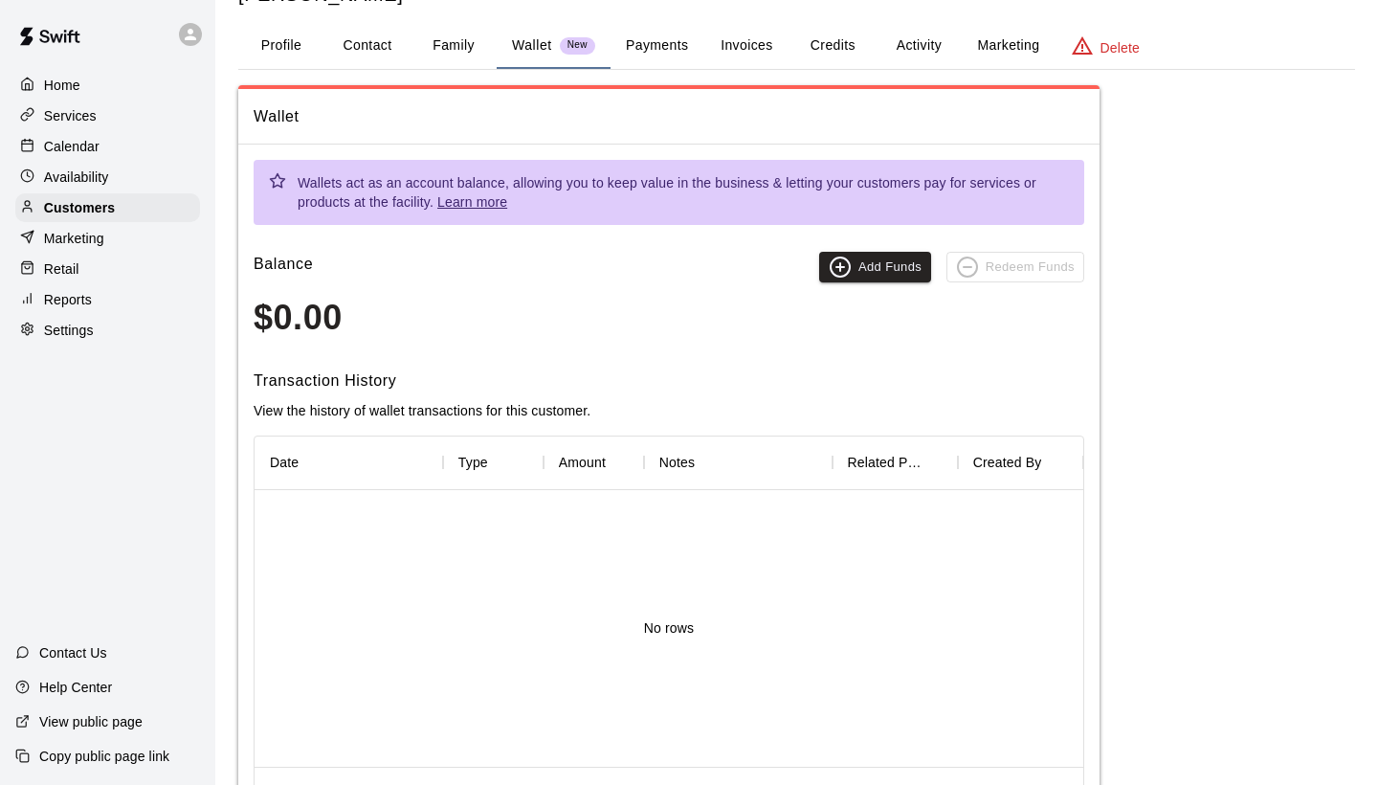
click at [670, 50] on button "Payments" at bounding box center [657, 46] width 93 height 46
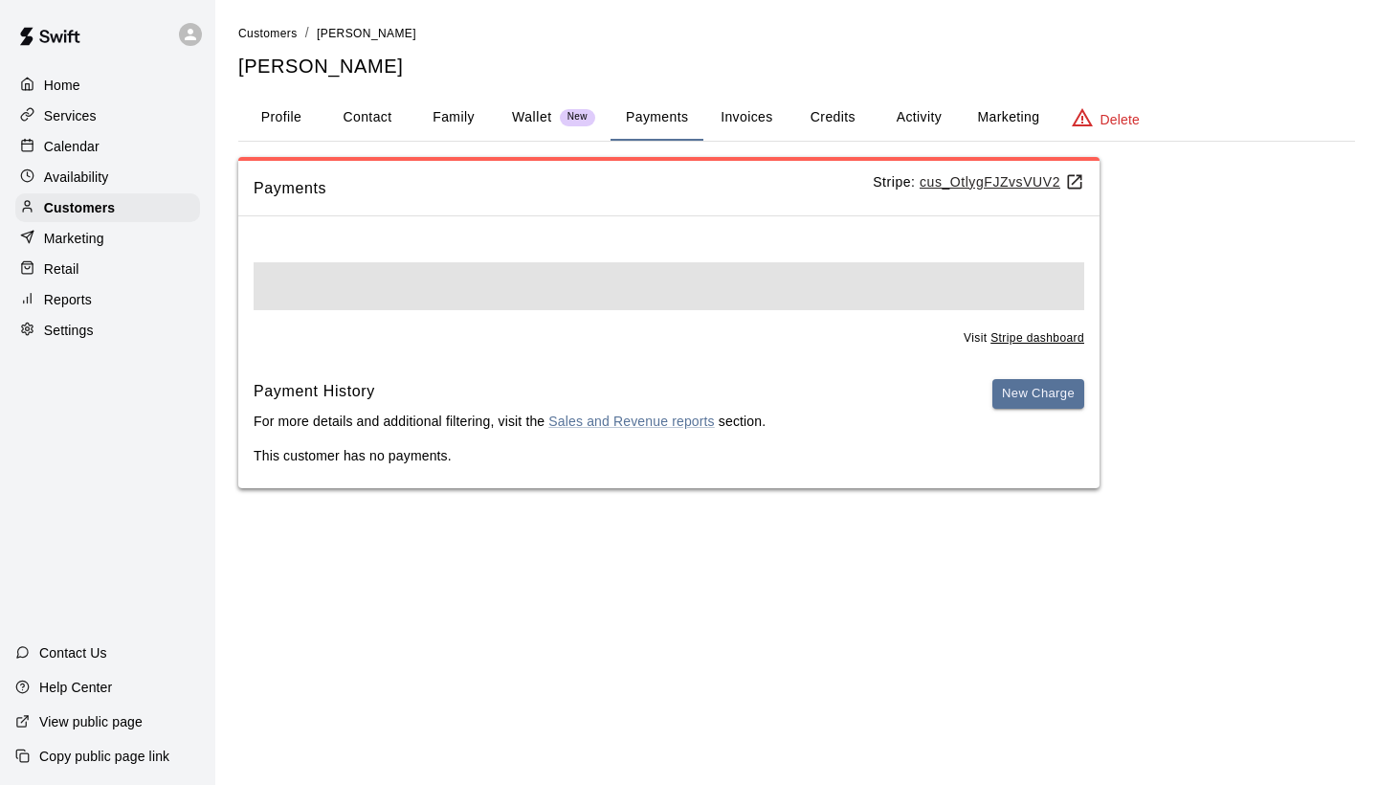
scroll to position [0, 0]
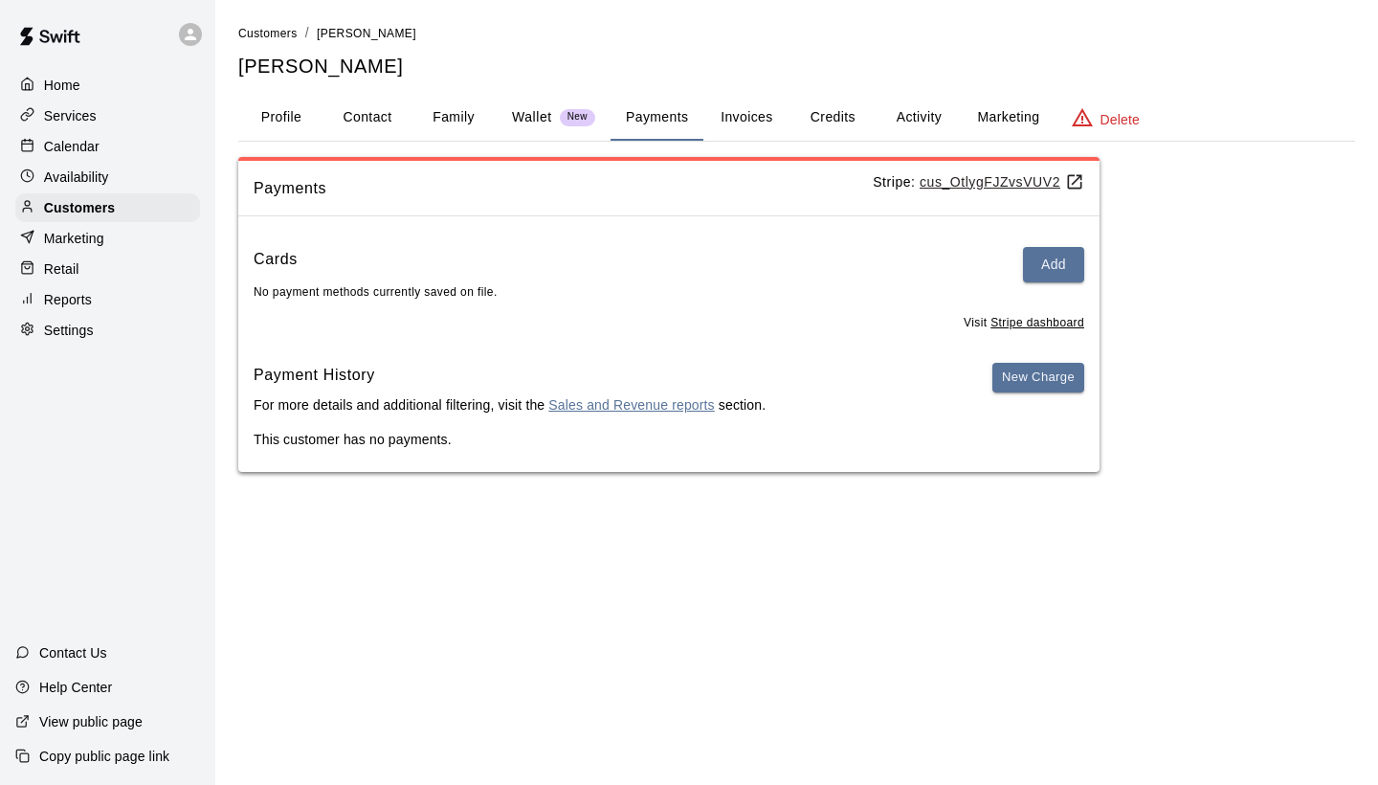
click at [603, 406] on link "Sales and Revenue reports" at bounding box center [631, 404] width 166 height 15
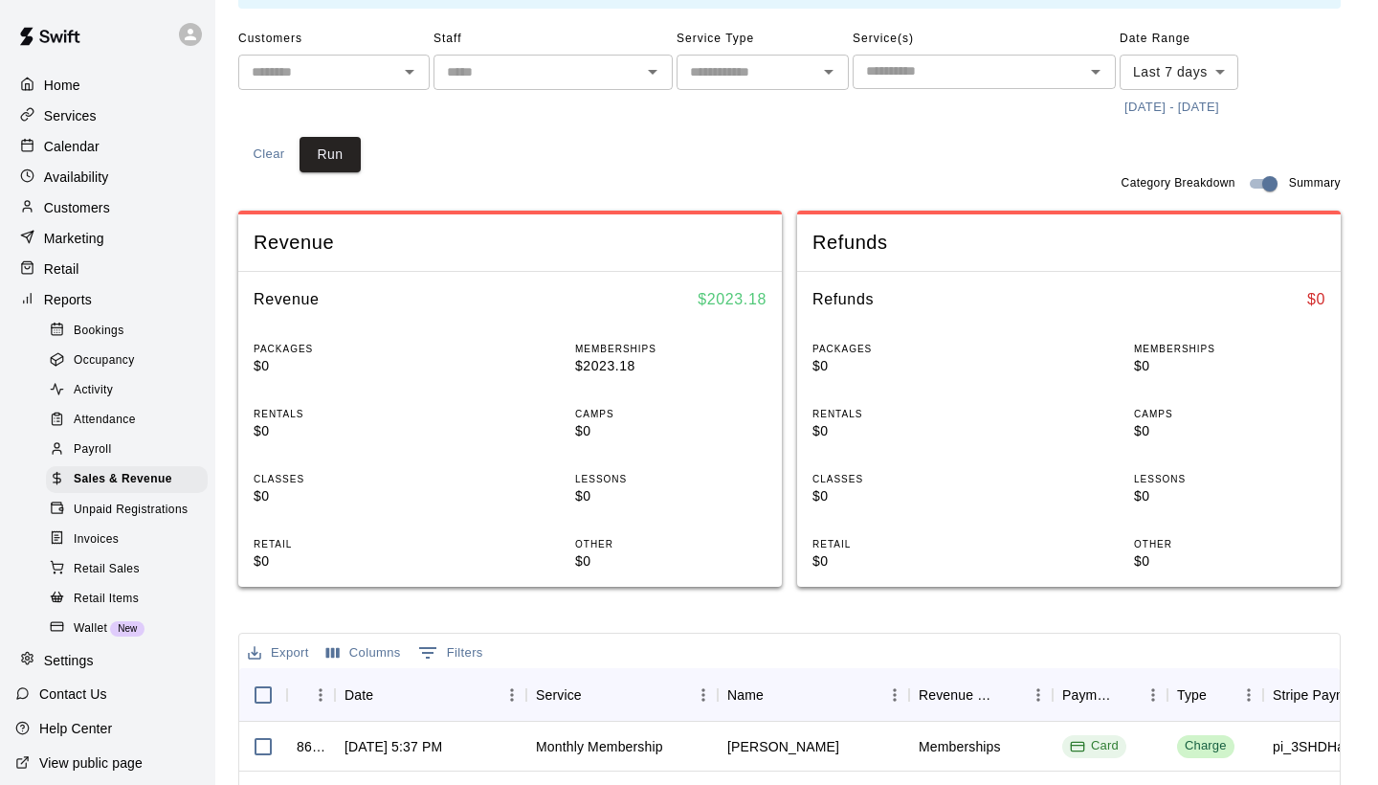
scroll to position [120, 0]
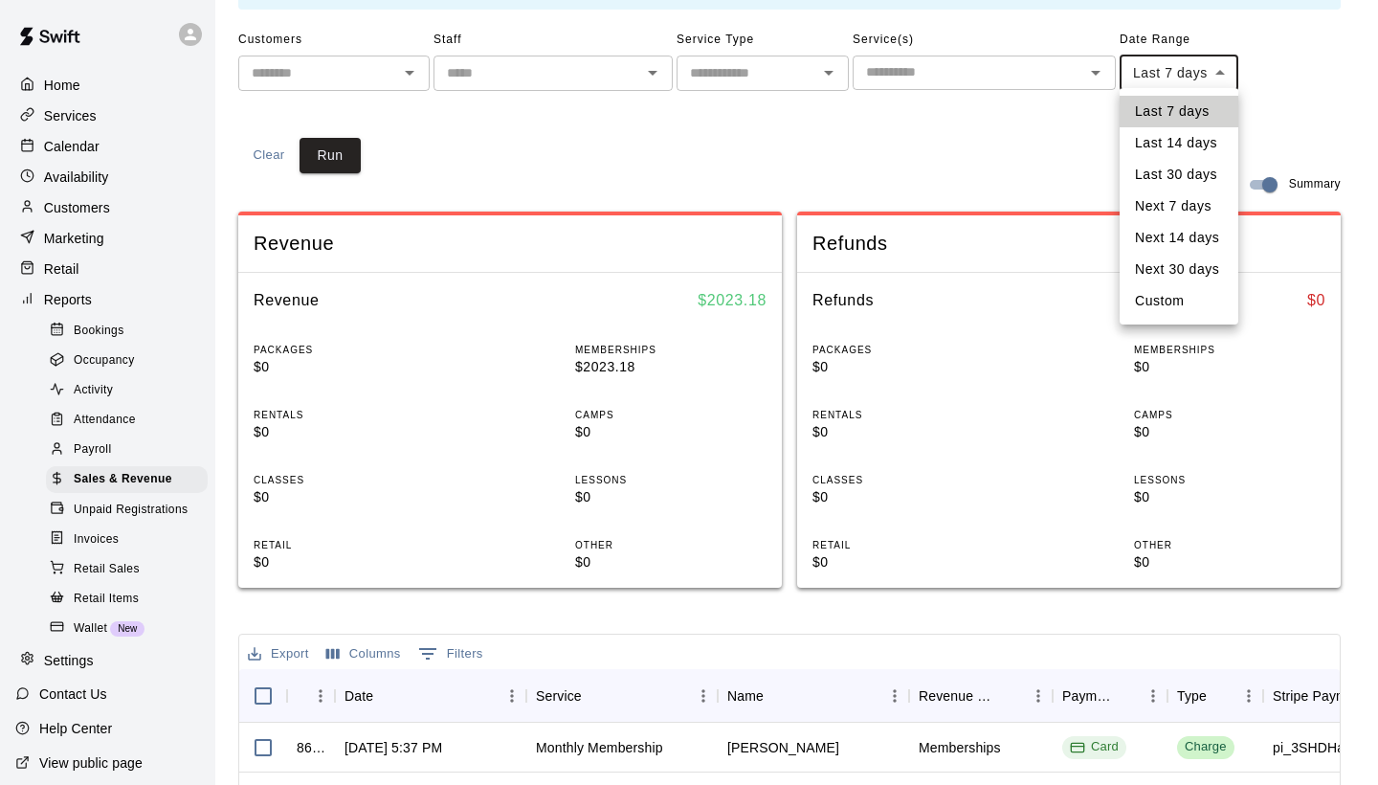
click at [1224, 69] on body "Home Services Calendar Availability Customers Marketing Retail Reports Bookings…" at bounding box center [689, 595] width 1378 height 1431
click at [1198, 178] on li "Last 30 days" at bounding box center [1179, 175] width 119 height 32
type input "*****"
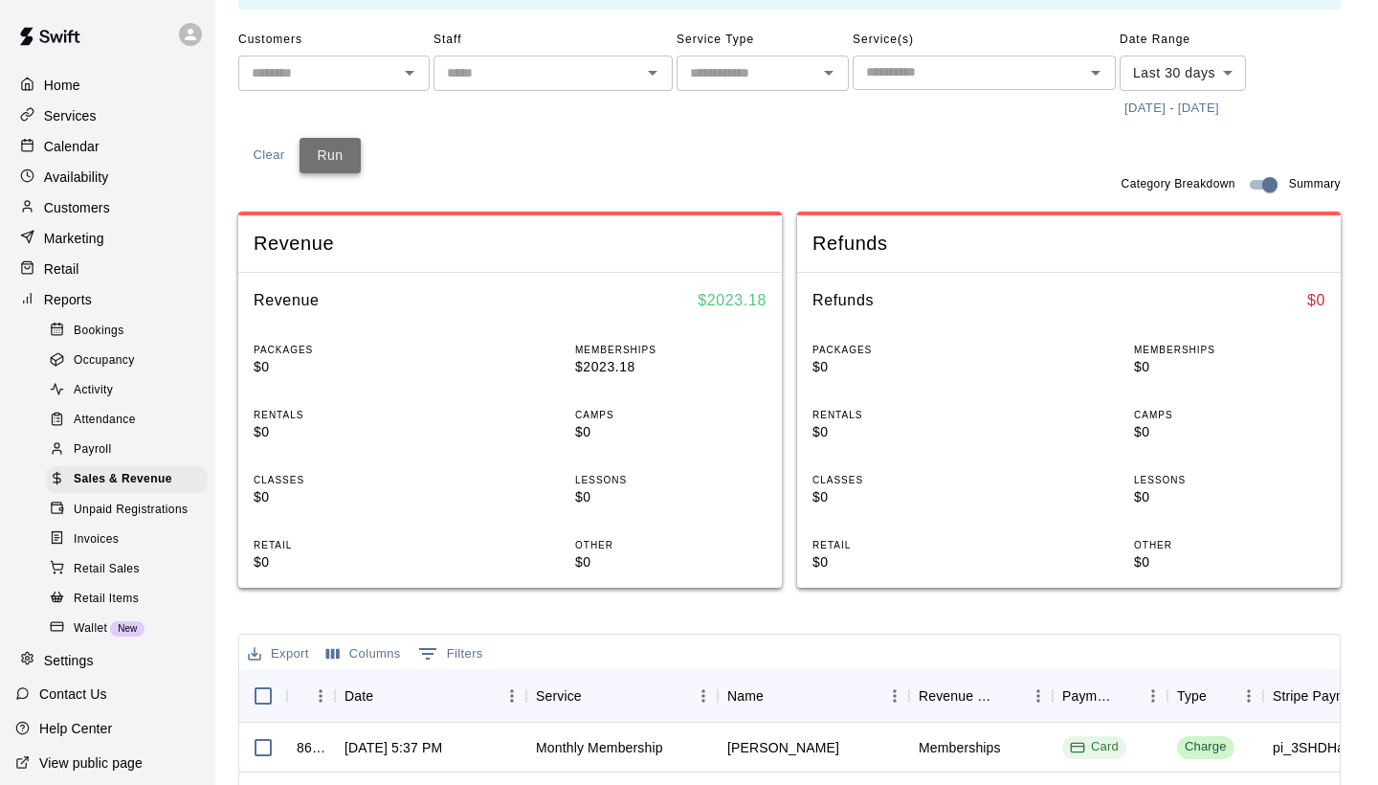
click at [329, 141] on button "Run" at bounding box center [330, 155] width 61 height 35
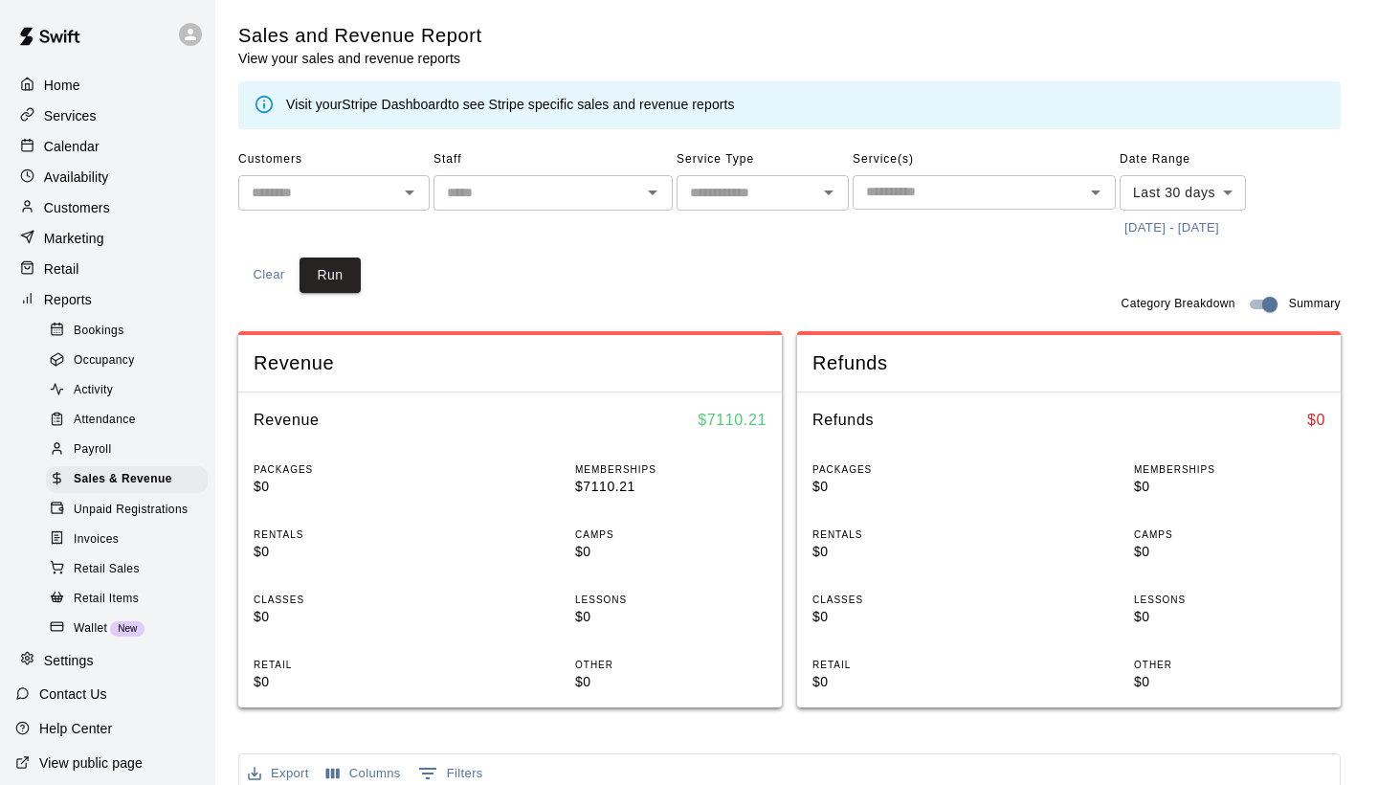
scroll to position [0, 0]
click at [96, 195] on div "Customers" at bounding box center [107, 207] width 185 height 29
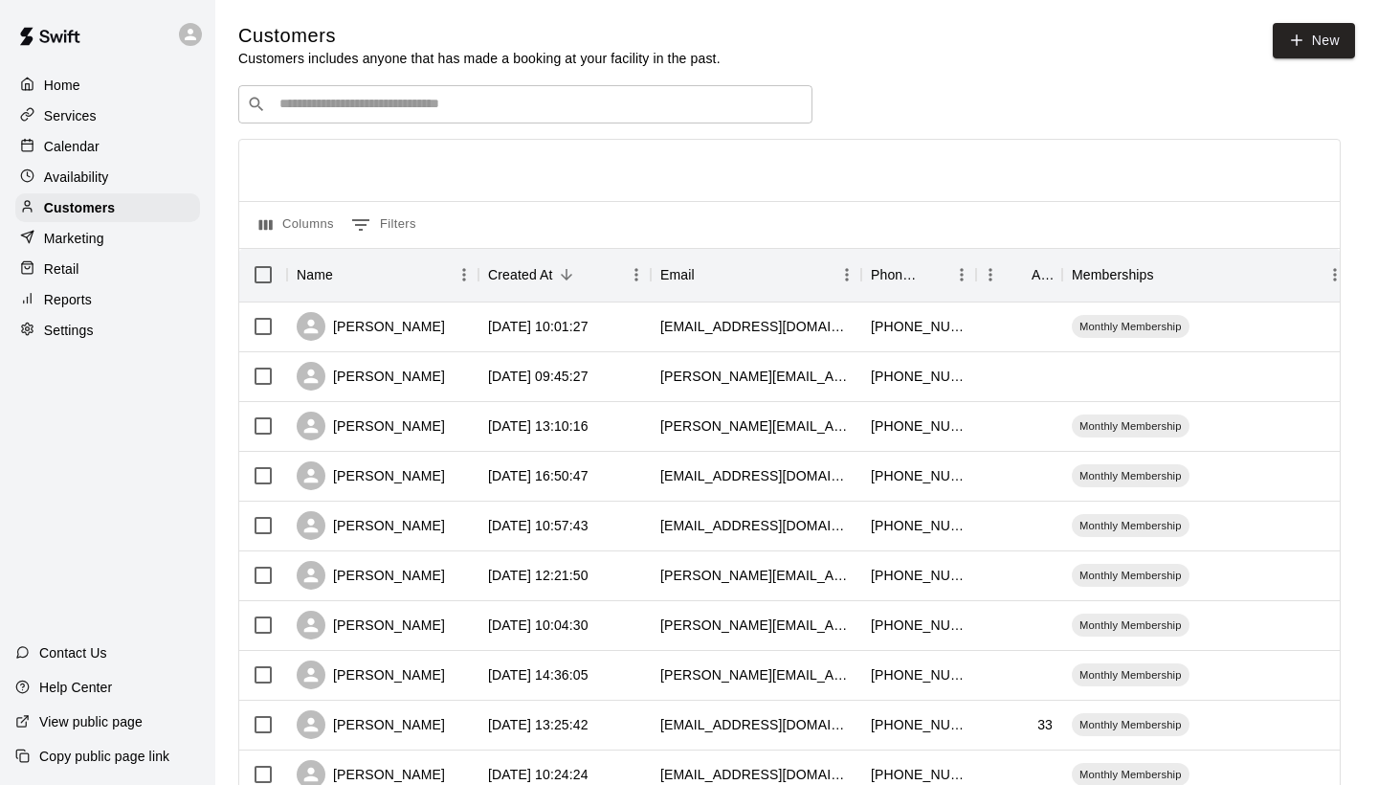
click at [402, 101] on input "Search customers by name or email" at bounding box center [539, 104] width 530 height 19
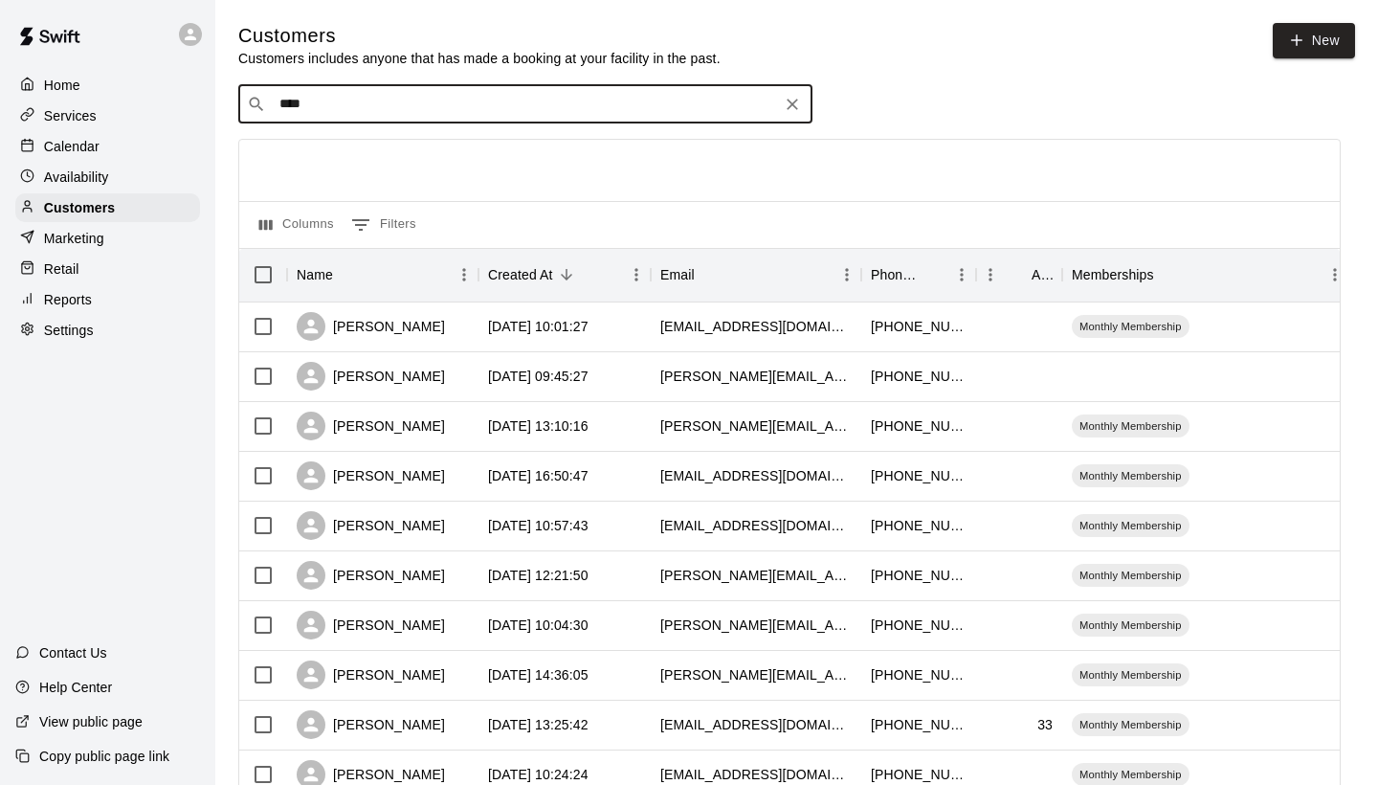
type input "*****"
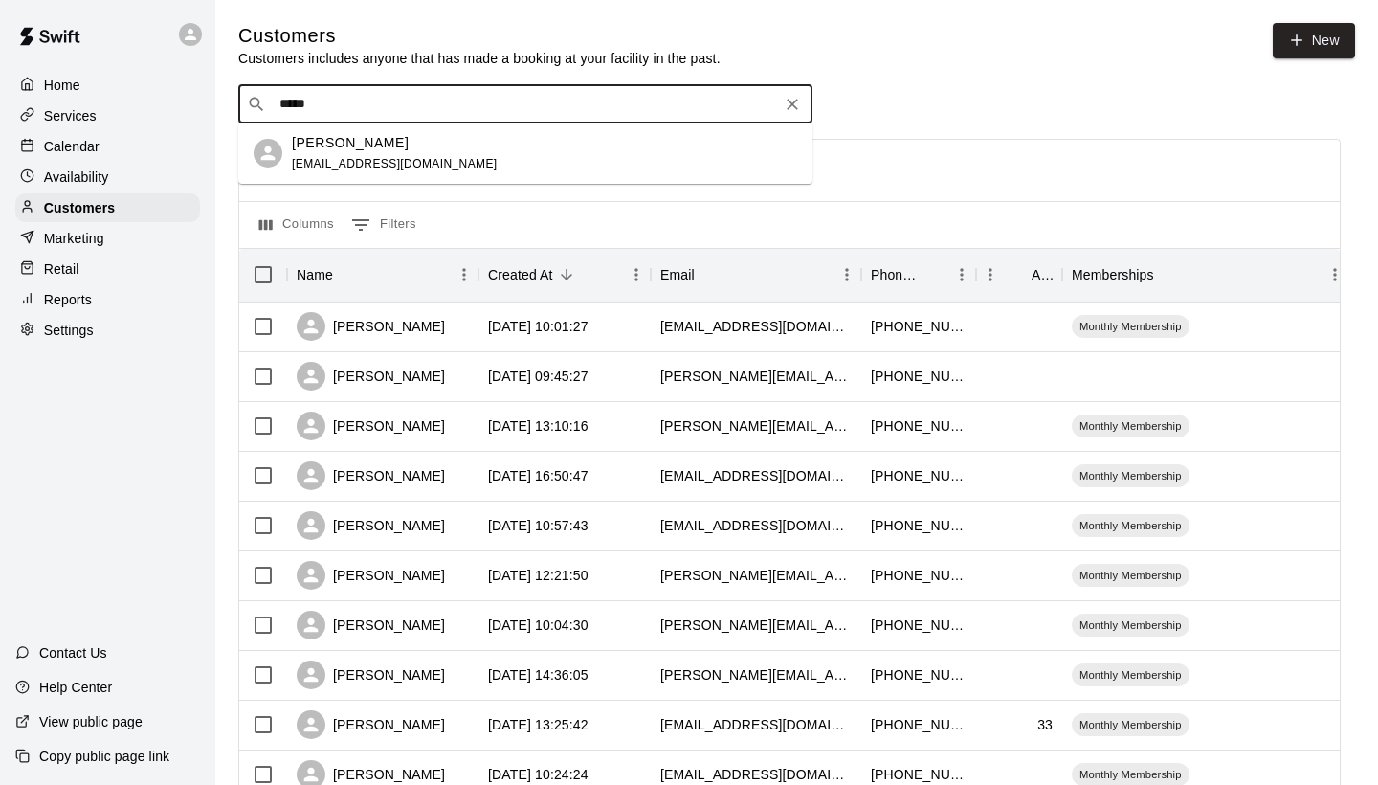
click at [298, 151] on p "[PERSON_NAME]" at bounding box center [350, 143] width 117 height 20
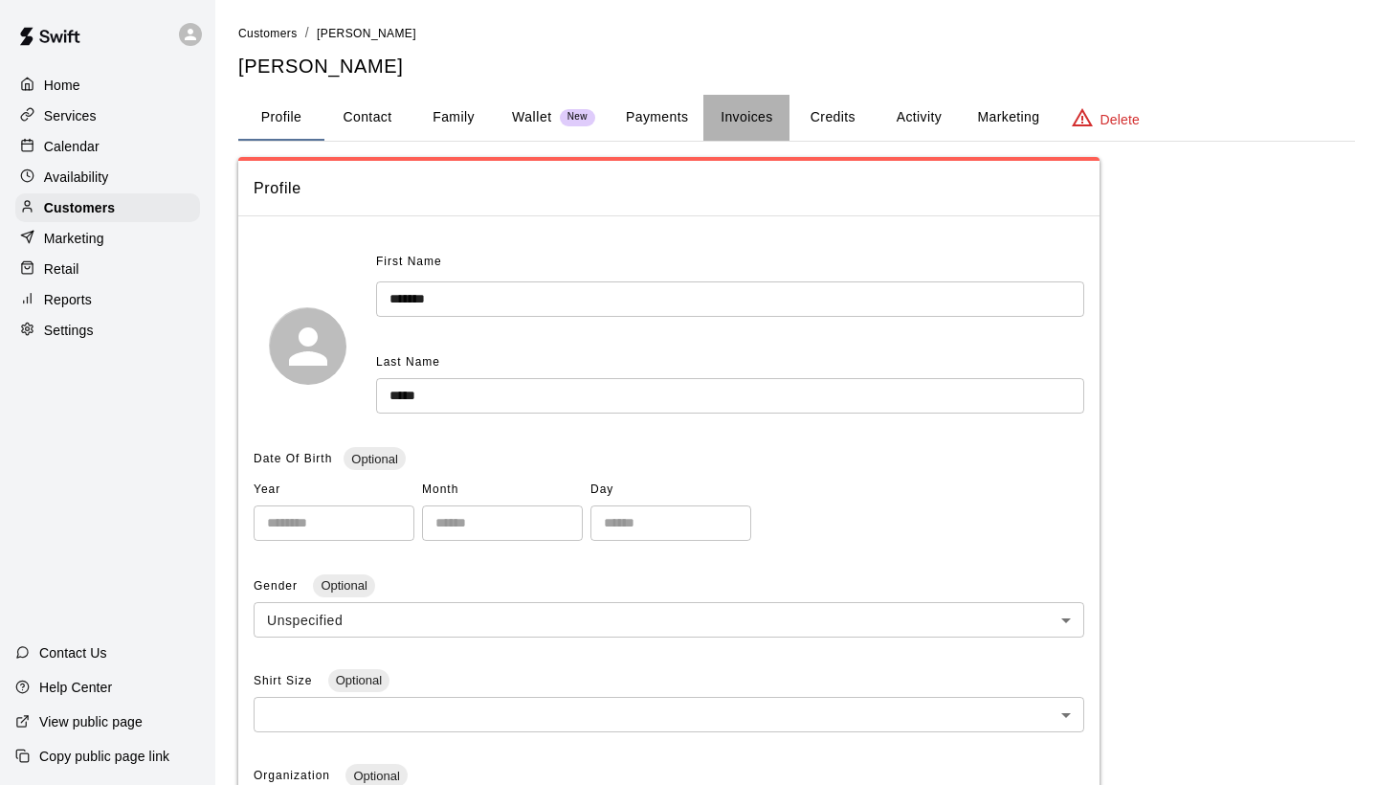
click at [736, 127] on button "Invoices" at bounding box center [747, 118] width 86 height 46
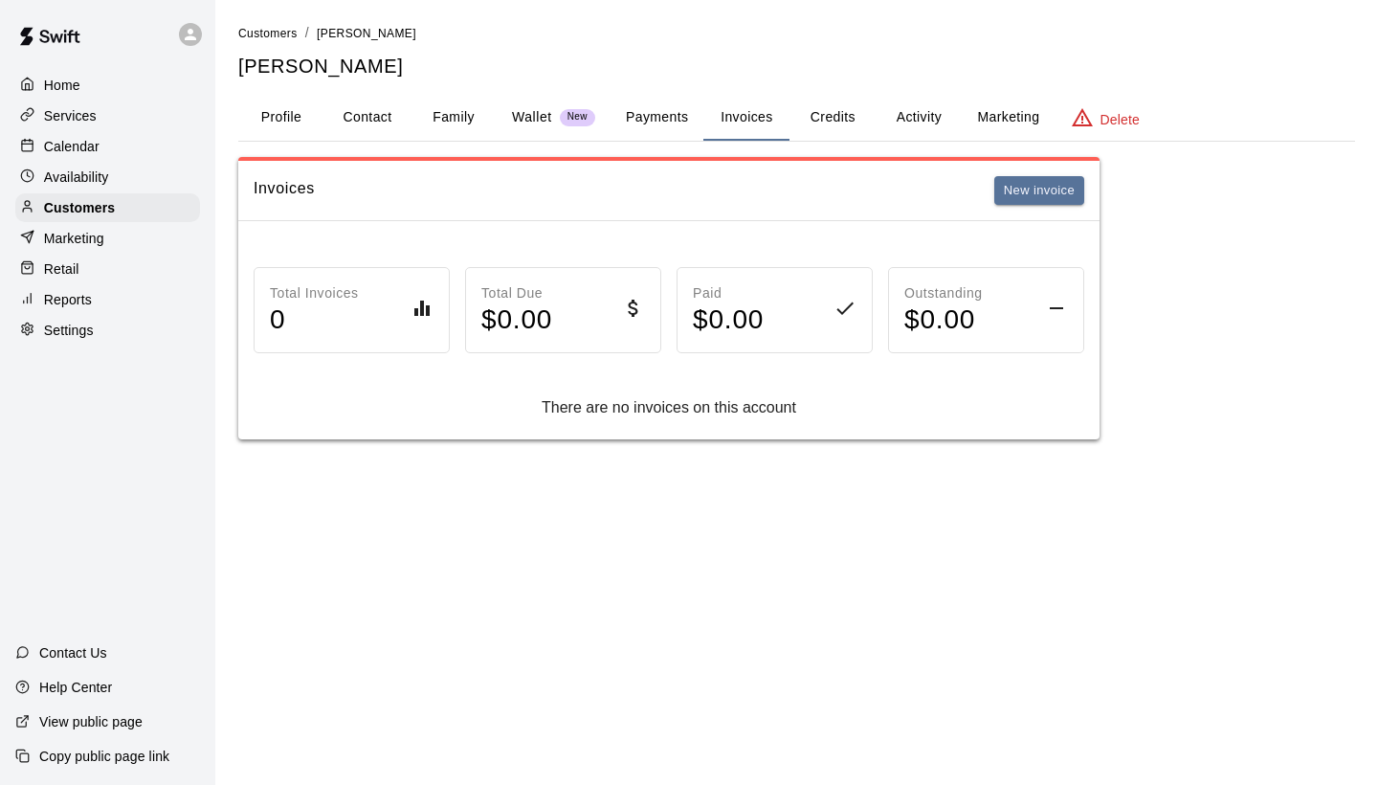
click at [672, 117] on button "Payments" at bounding box center [657, 118] width 93 height 46
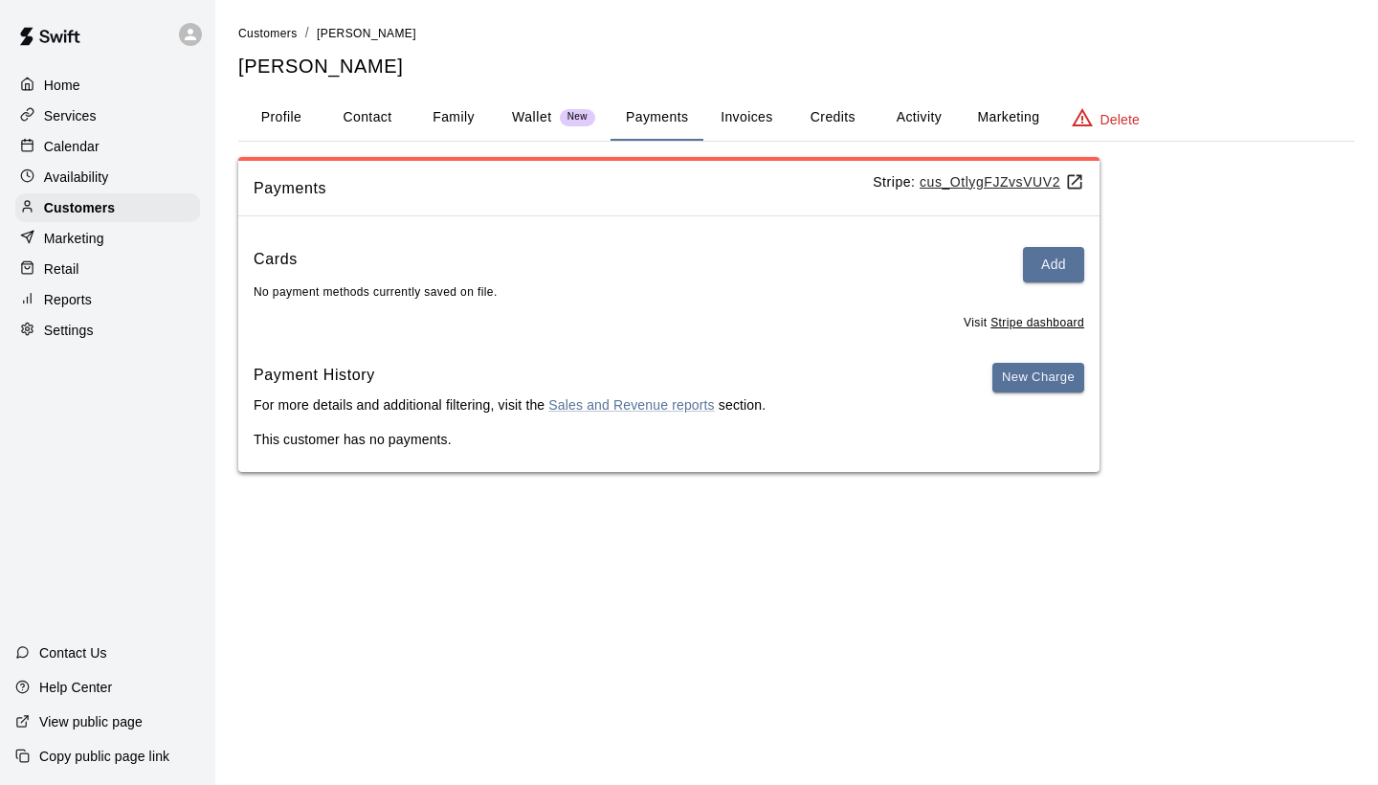
click at [928, 113] on button "Activity" at bounding box center [919, 118] width 86 height 46
